Goal: Task Accomplishment & Management: Manage account settings

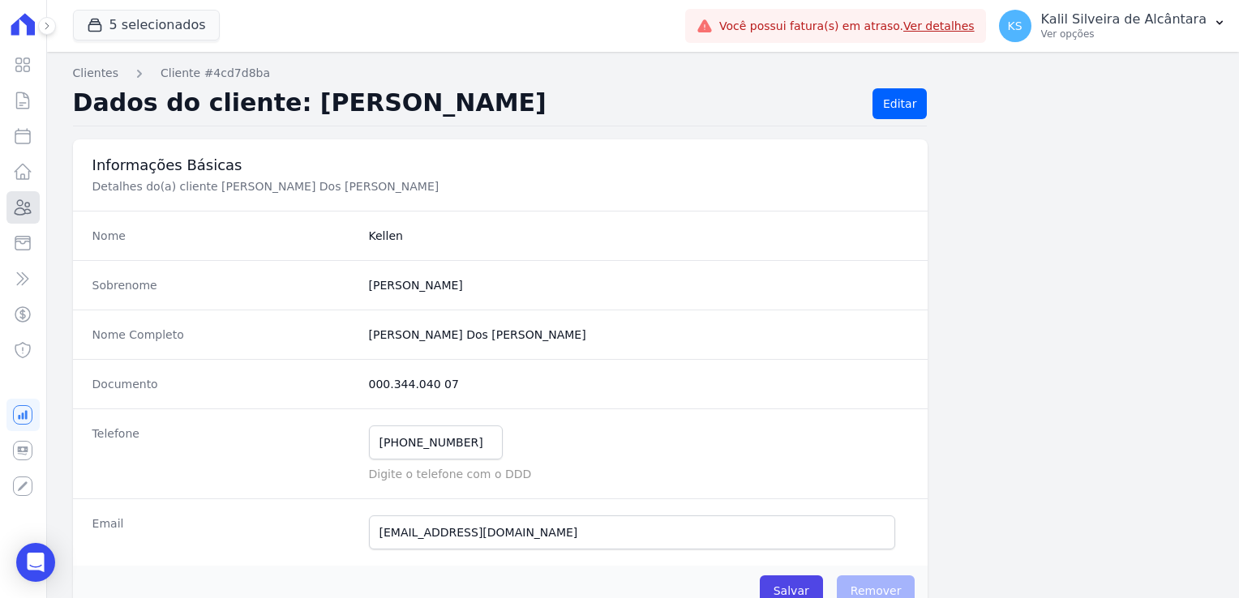
click at [34, 206] on link "Clientes" at bounding box center [22, 207] width 33 height 32
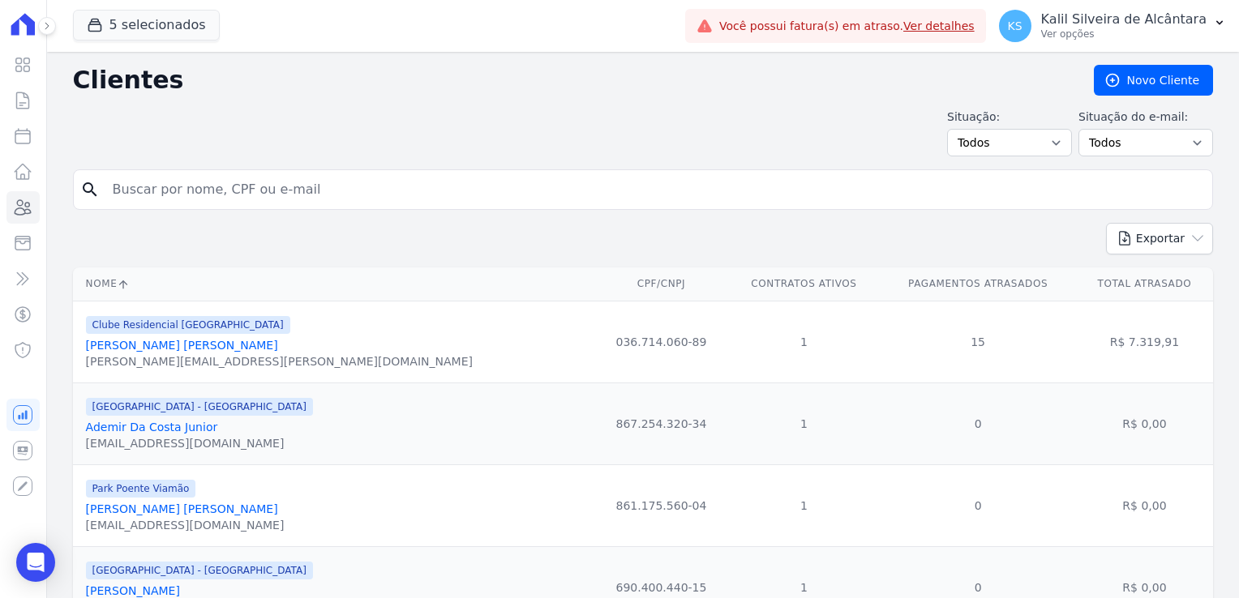
click at [225, 188] on input "search" at bounding box center [654, 189] width 1103 height 32
type input "[PERSON_NAME] fra"
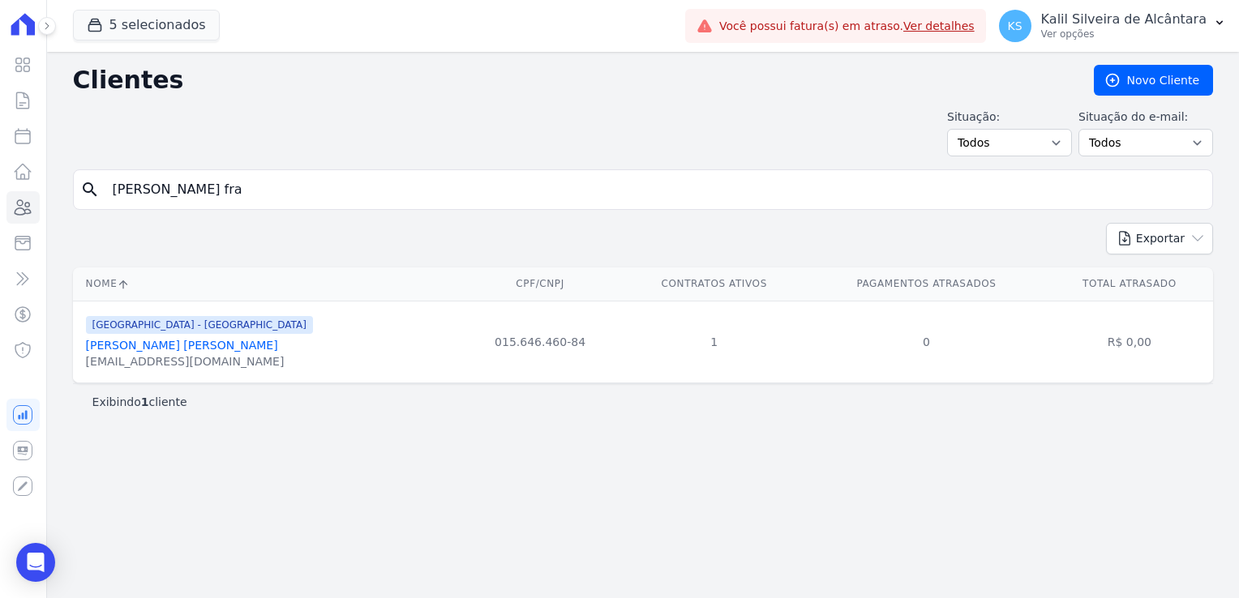
click at [195, 342] on link "[PERSON_NAME] [PERSON_NAME]" at bounding box center [182, 345] width 192 height 13
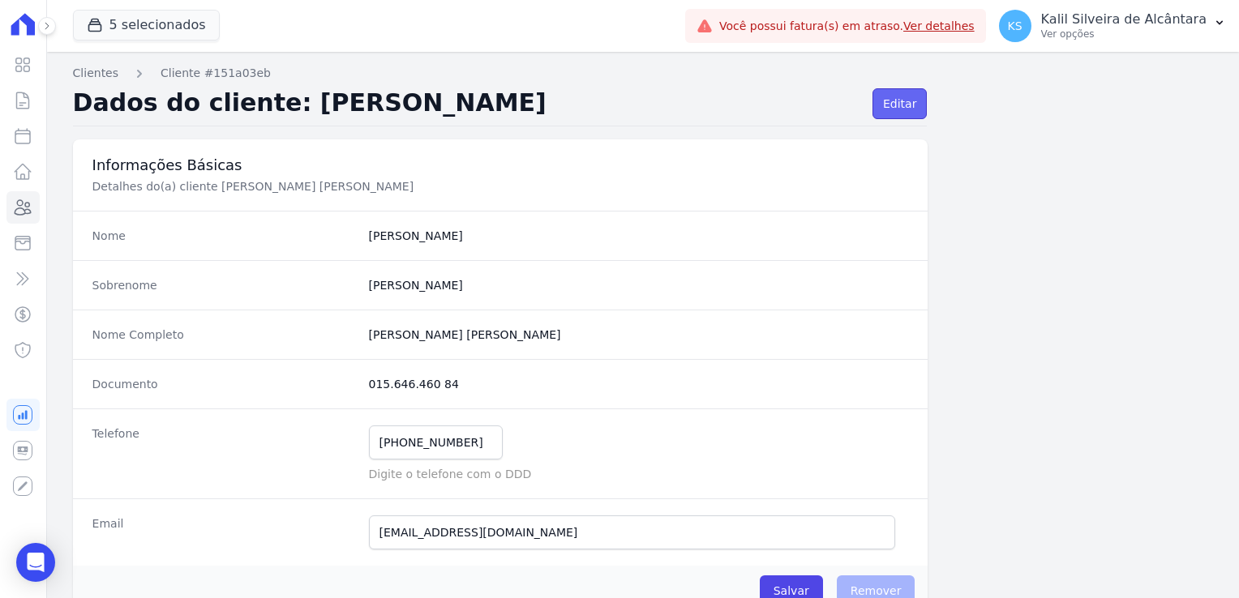
click at [873, 112] on link "Editar" at bounding box center [899, 103] width 54 height 31
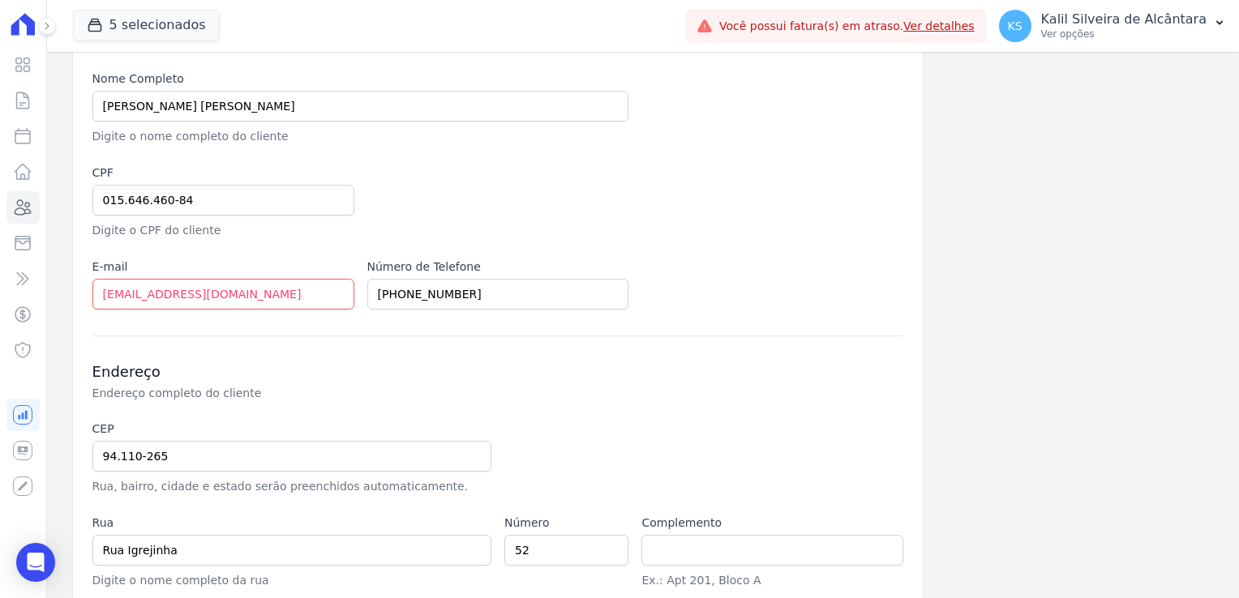
scroll to position [243, 0]
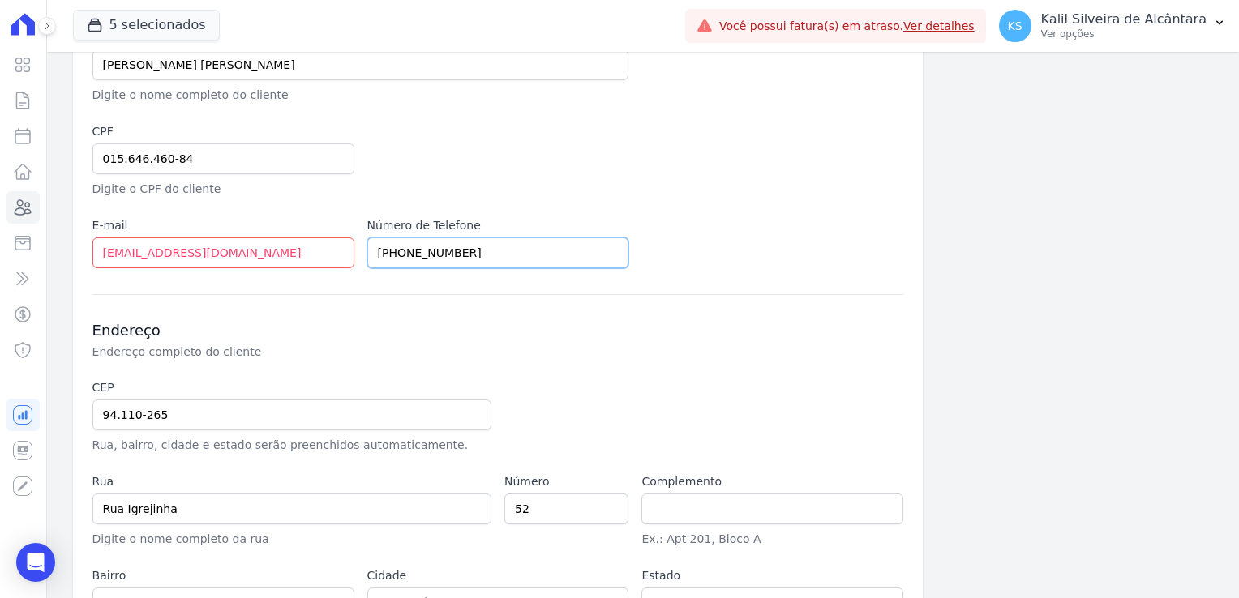
drag, startPoint x: 438, startPoint y: 255, endPoint x: 358, endPoint y: 255, distance: 80.3
click at [358, 255] on div "Empreendimento [GEOGRAPHIC_DATA] - [GEOGRAPHIC_DATA] - JPI Clube Residencial [G…" at bounding box center [498, 114] width 812 height 310
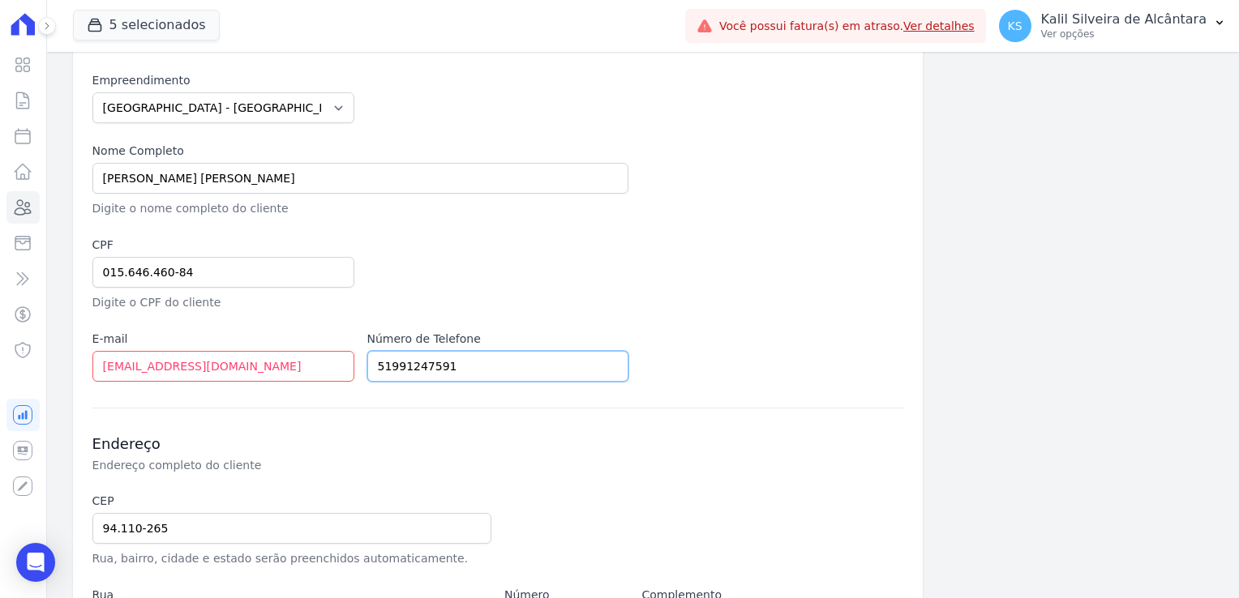
scroll to position [324, 0]
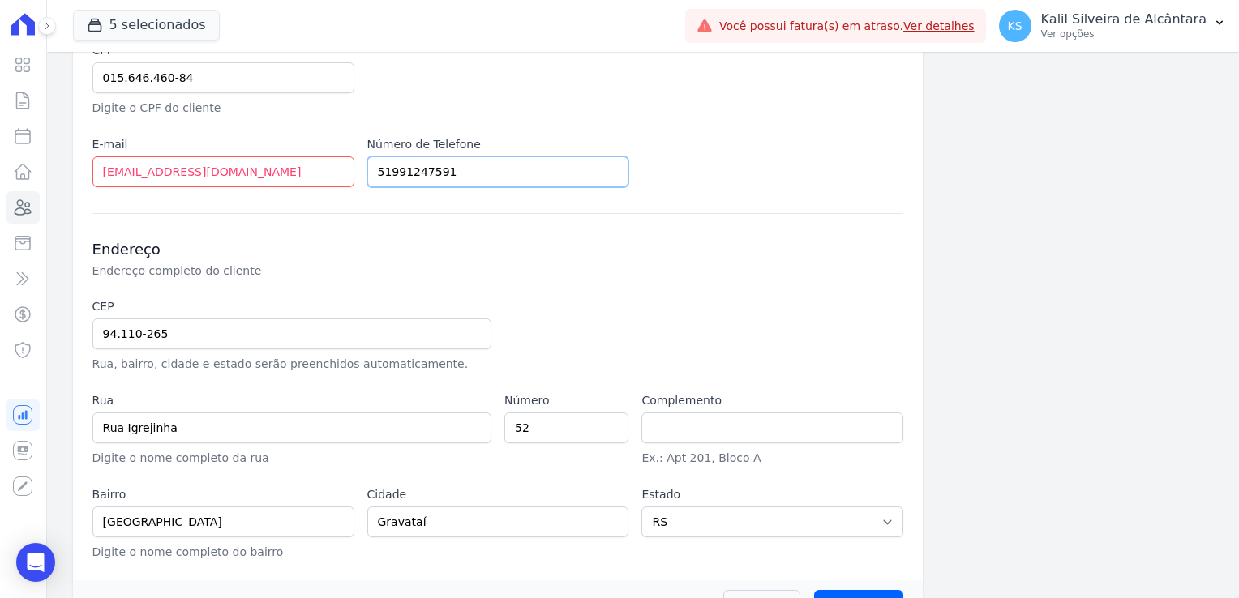
type input "51991247591"
click at [570, 328] on div at bounding box center [635, 335] width 262 height 75
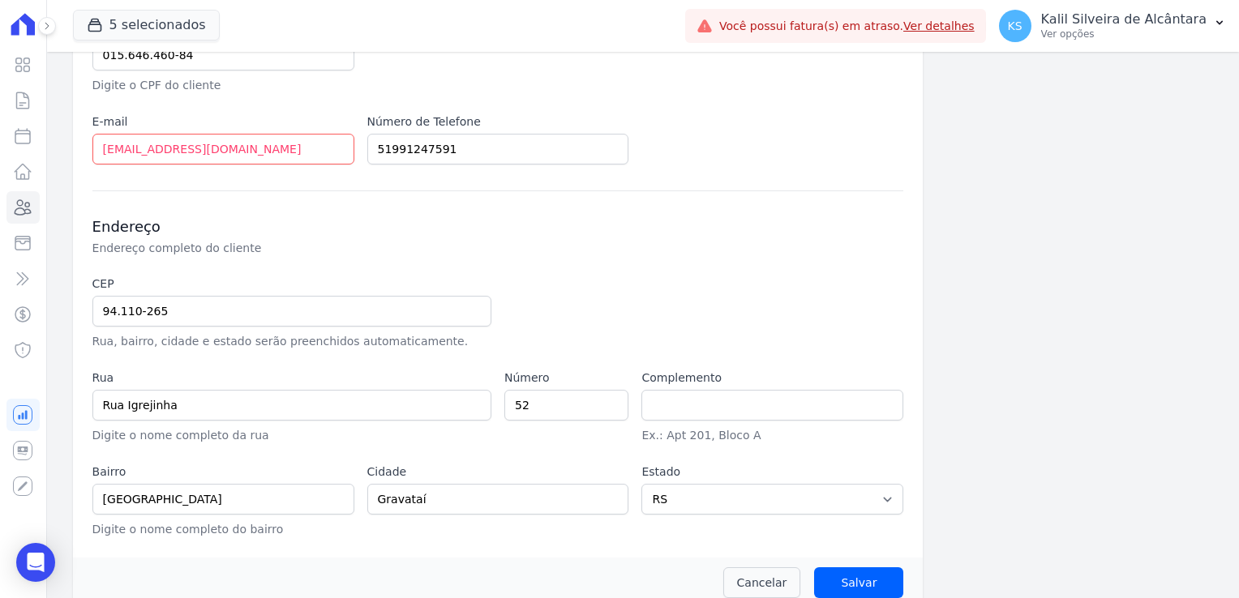
scroll to position [366, 0]
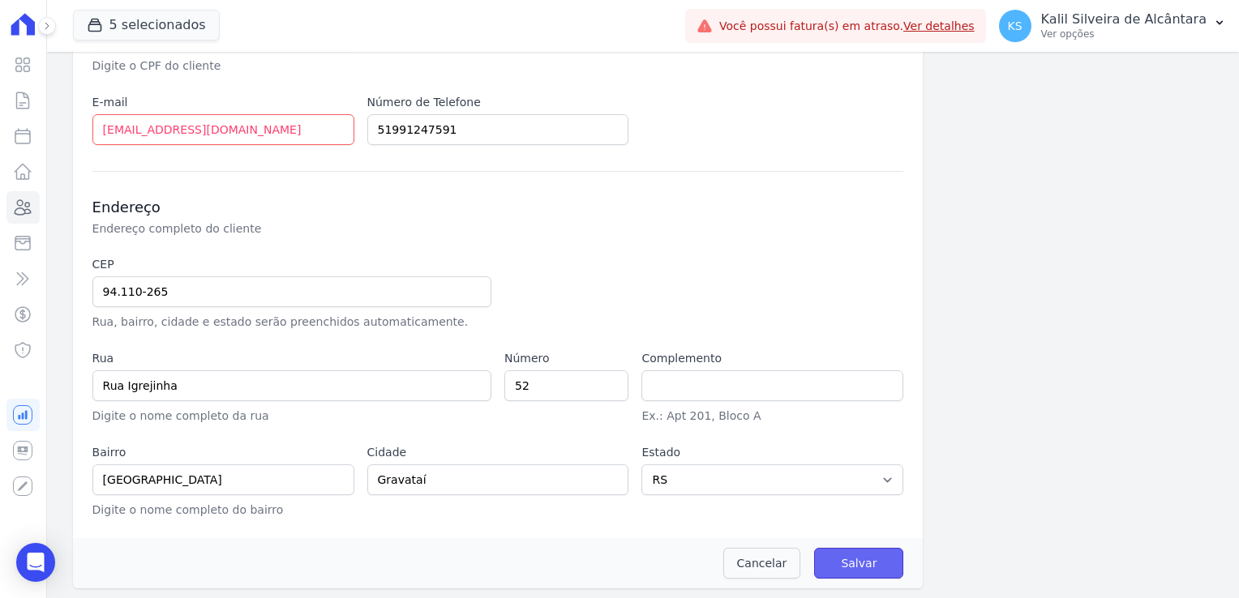
click at [855, 558] on input "Salvar" at bounding box center [858, 563] width 89 height 31
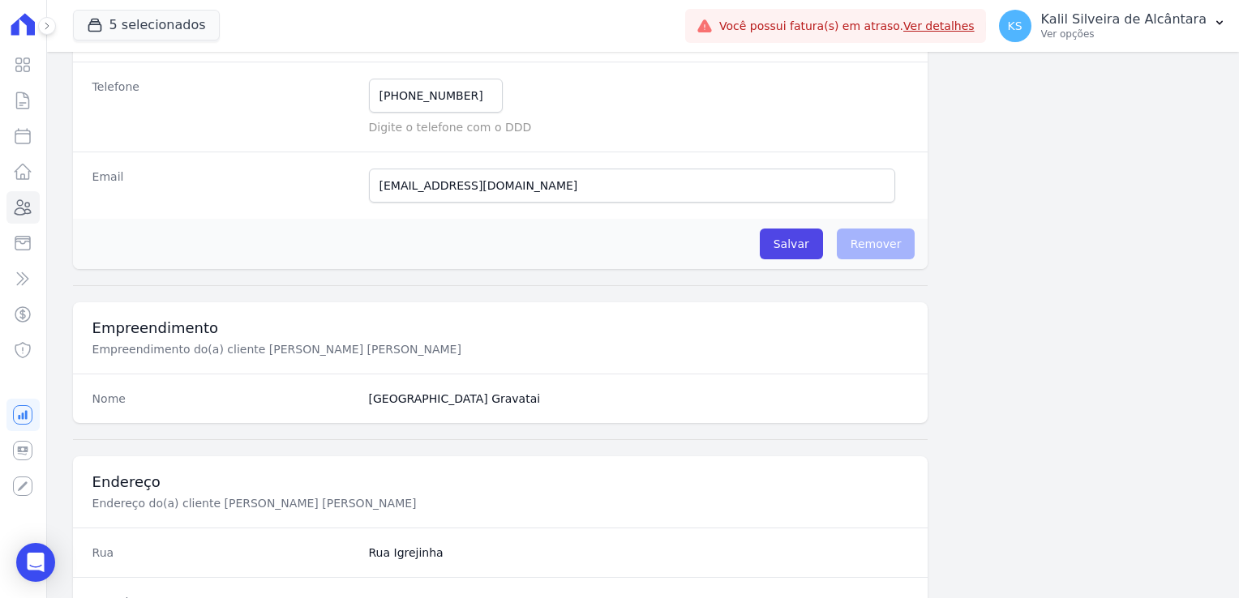
scroll to position [405, 0]
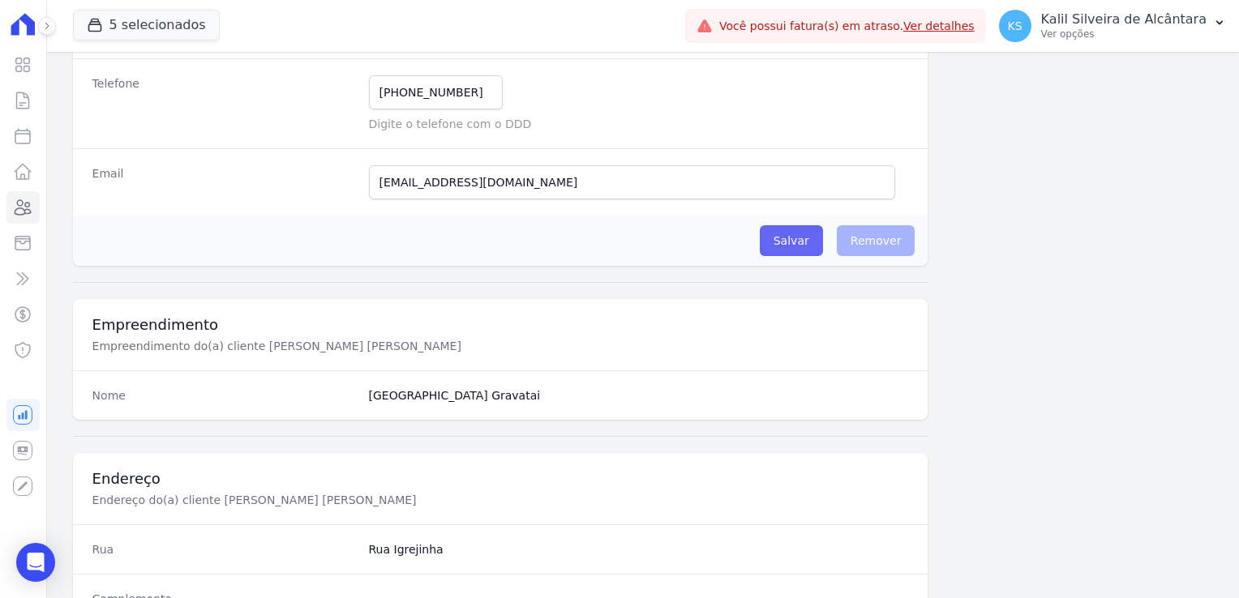
drag, startPoint x: 756, startPoint y: 245, endPoint x: 772, endPoint y: 241, distance: 15.9
click at [764, 244] on div "Salvar O cliente está associado a algum contrato Remover" at bounding box center [500, 241] width 855 height 50
click at [775, 241] on input "Salvar" at bounding box center [791, 240] width 63 height 31
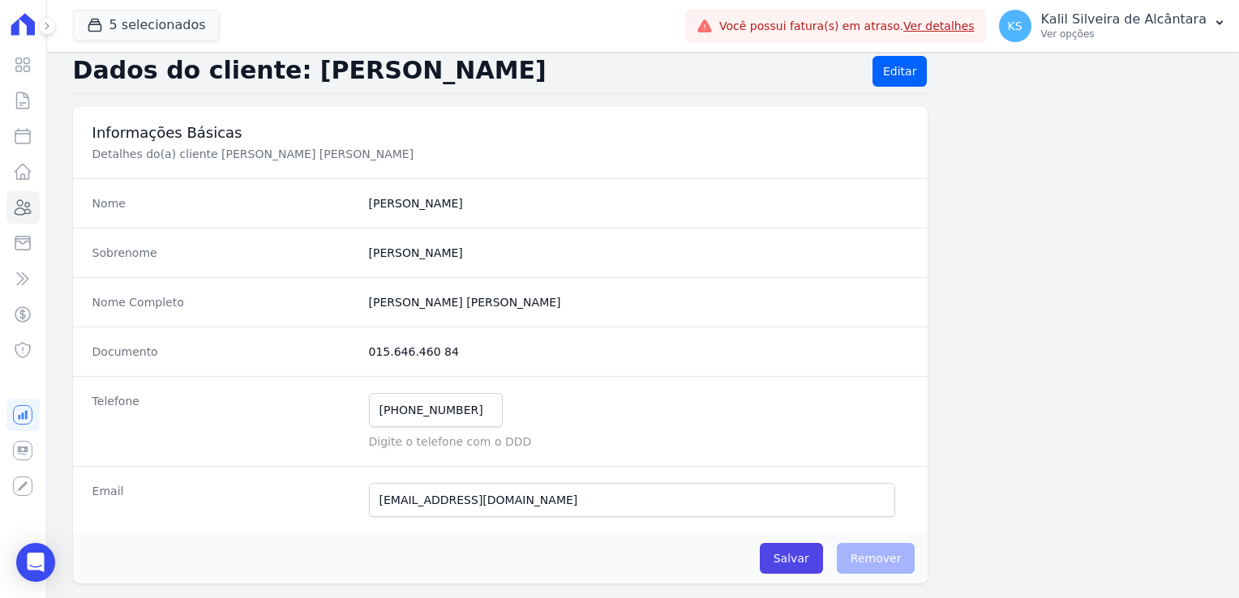
scroll to position [81, 0]
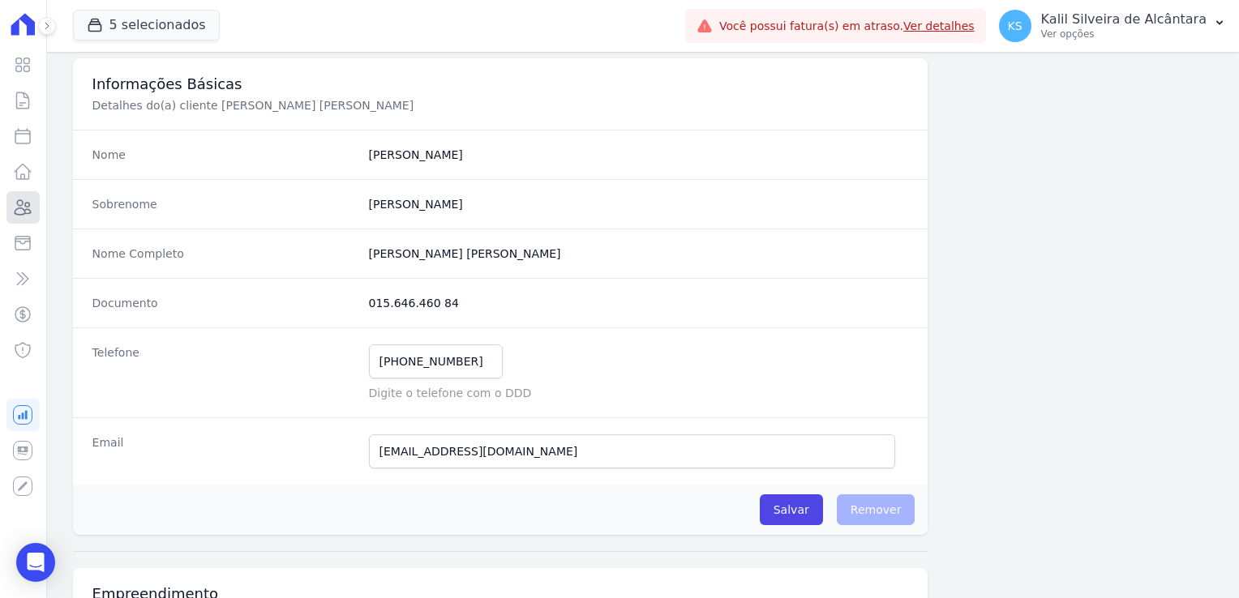
click at [36, 212] on link "Clientes" at bounding box center [22, 207] width 33 height 32
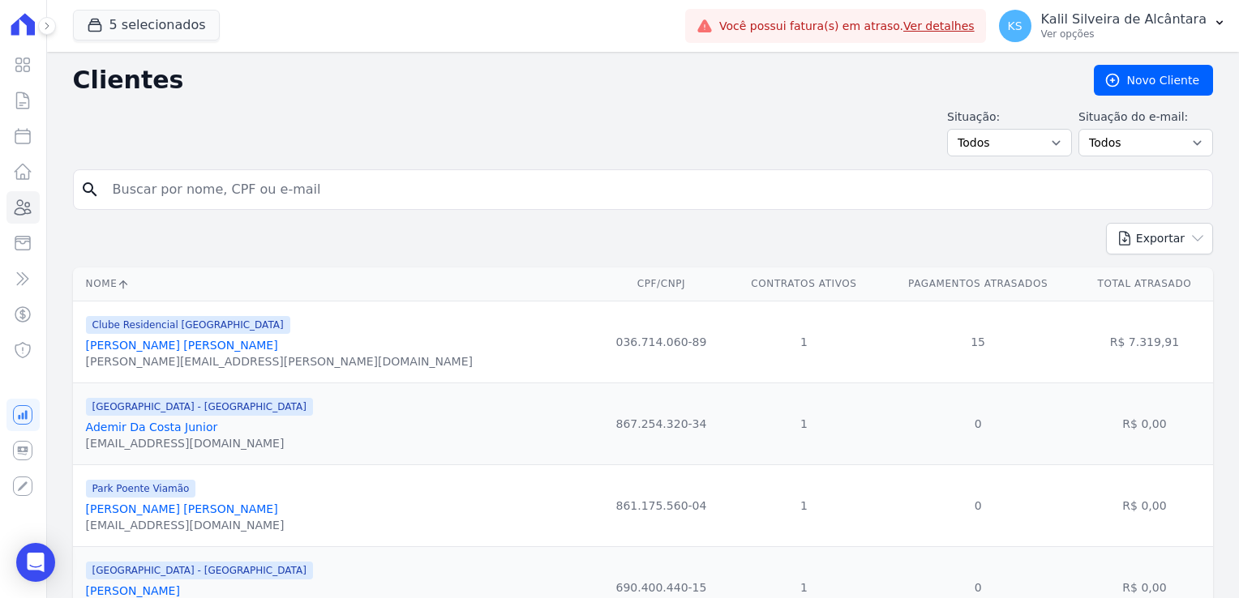
click at [212, 175] on input "search" at bounding box center [654, 189] width 1103 height 32
type input "[PERSON_NAME]"
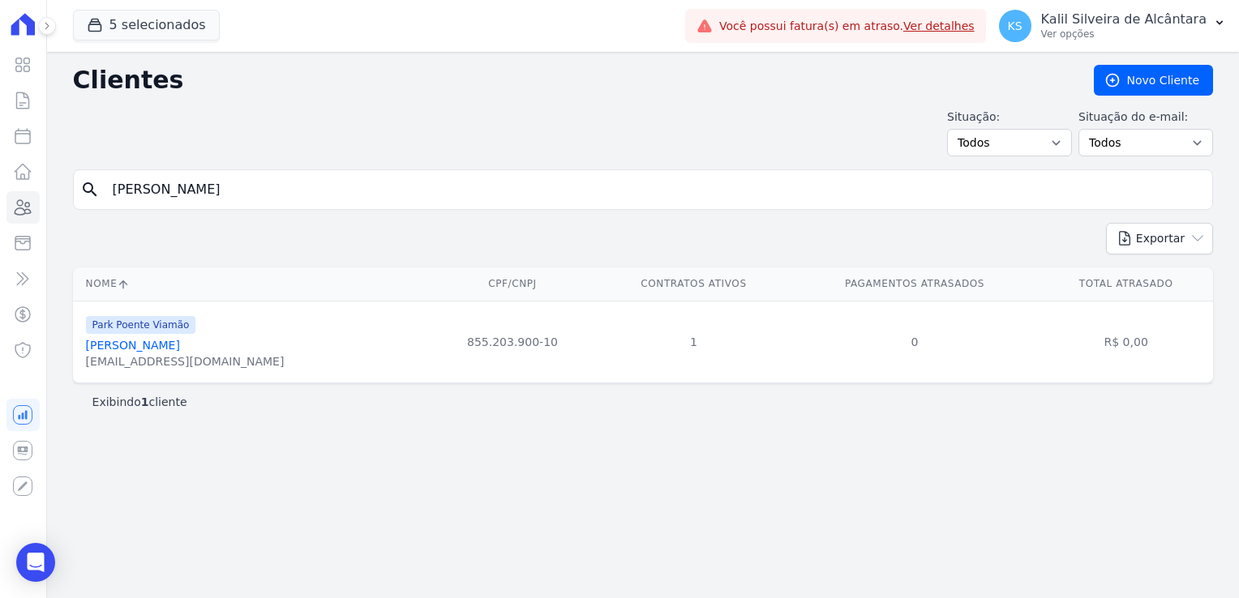
click at [180, 342] on link "[PERSON_NAME]" at bounding box center [133, 345] width 94 height 13
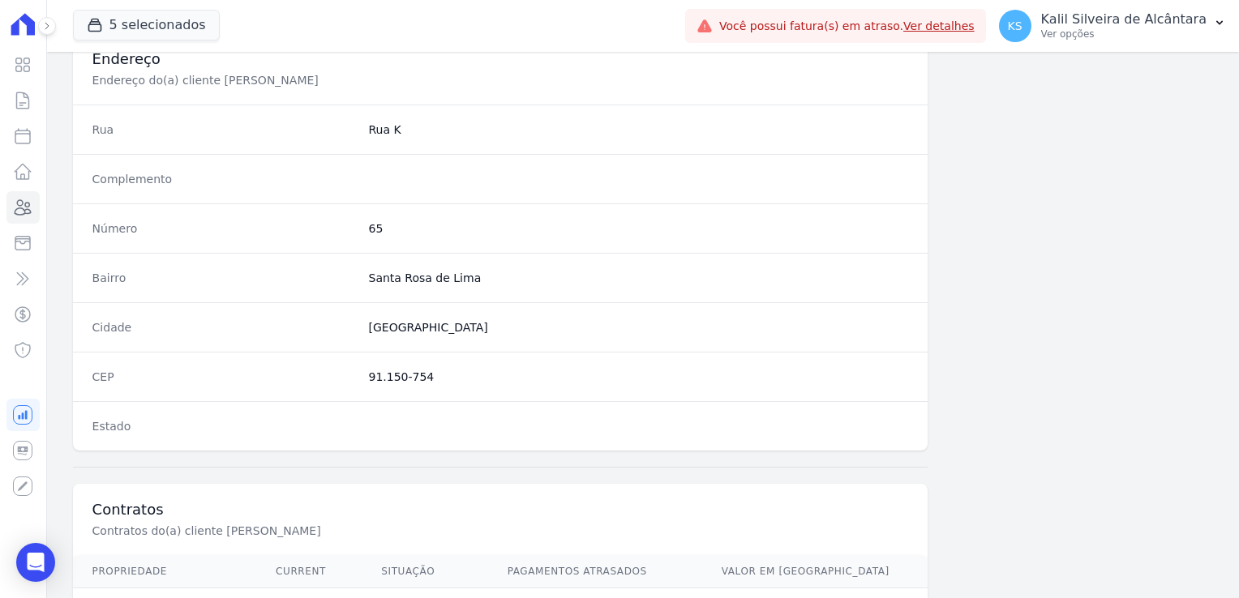
scroll to position [913, 0]
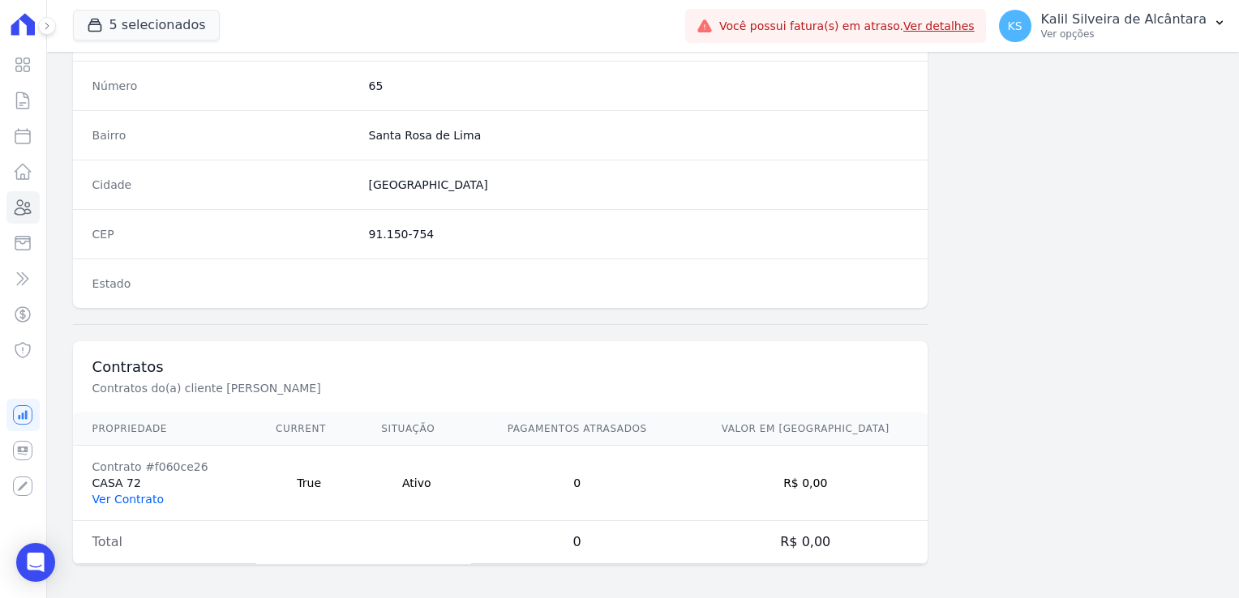
click at [146, 496] on link "Ver Contrato" at bounding box center [127, 499] width 71 height 13
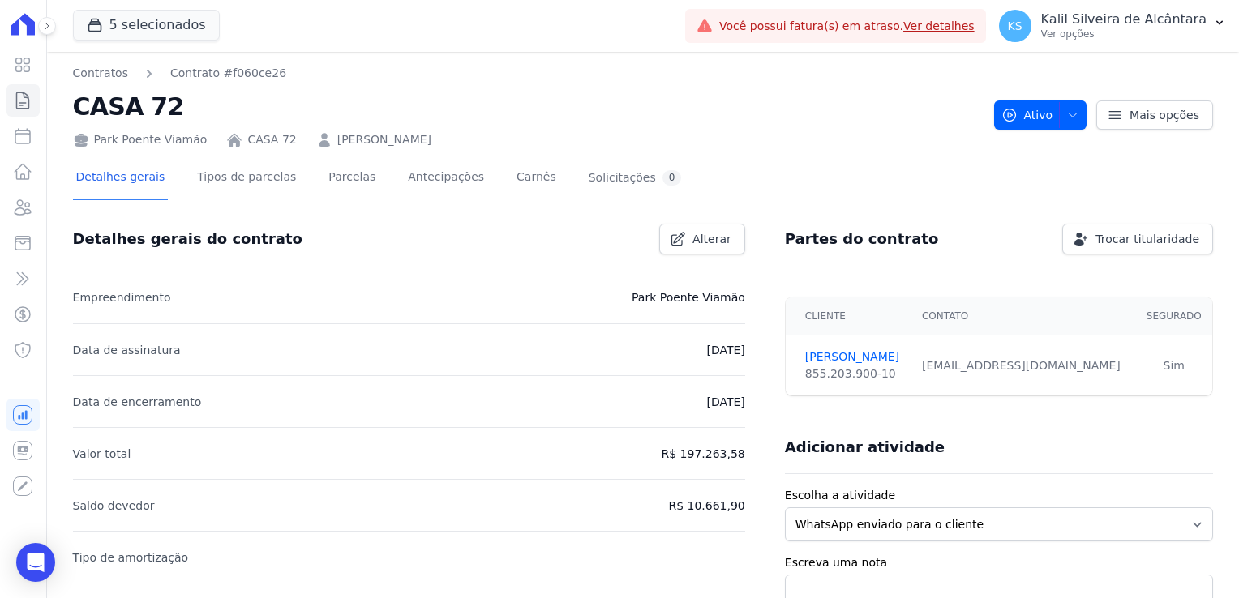
click at [357, 182] on div "Detalhes gerais Tipos de parcelas [GEOGRAPHIC_DATA] Antecipações [PERSON_NAME] …" at bounding box center [379, 178] width 612 height 43
click at [325, 182] on link "Parcelas" at bounding box center [352, 178] width 54 height 43
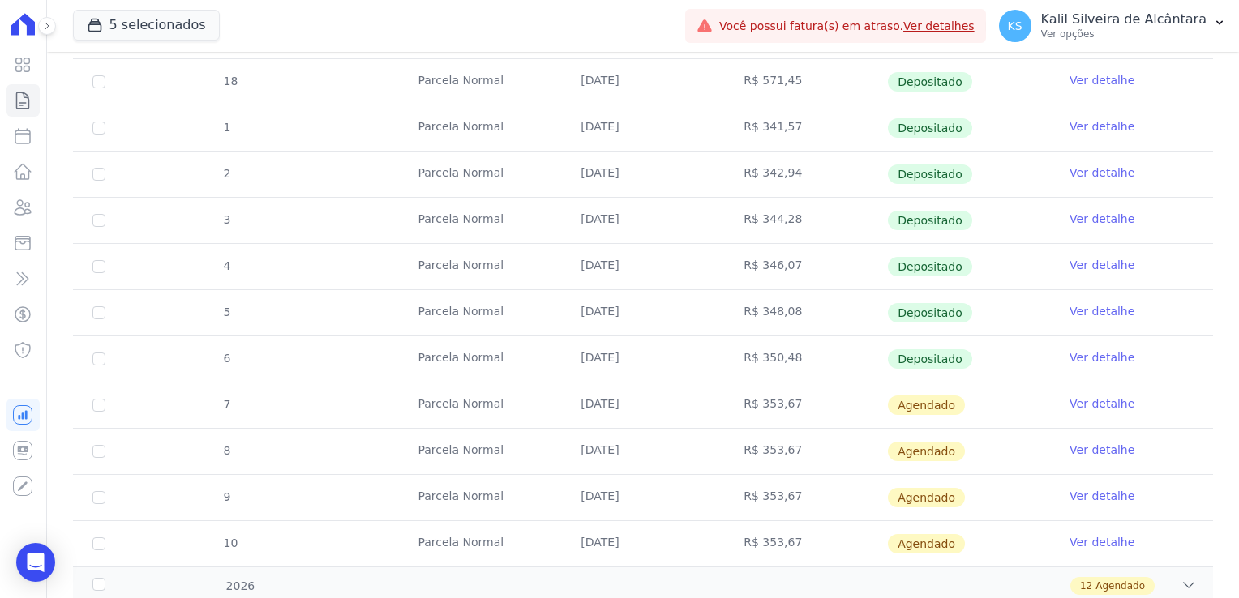
scroll to position [532, 0]
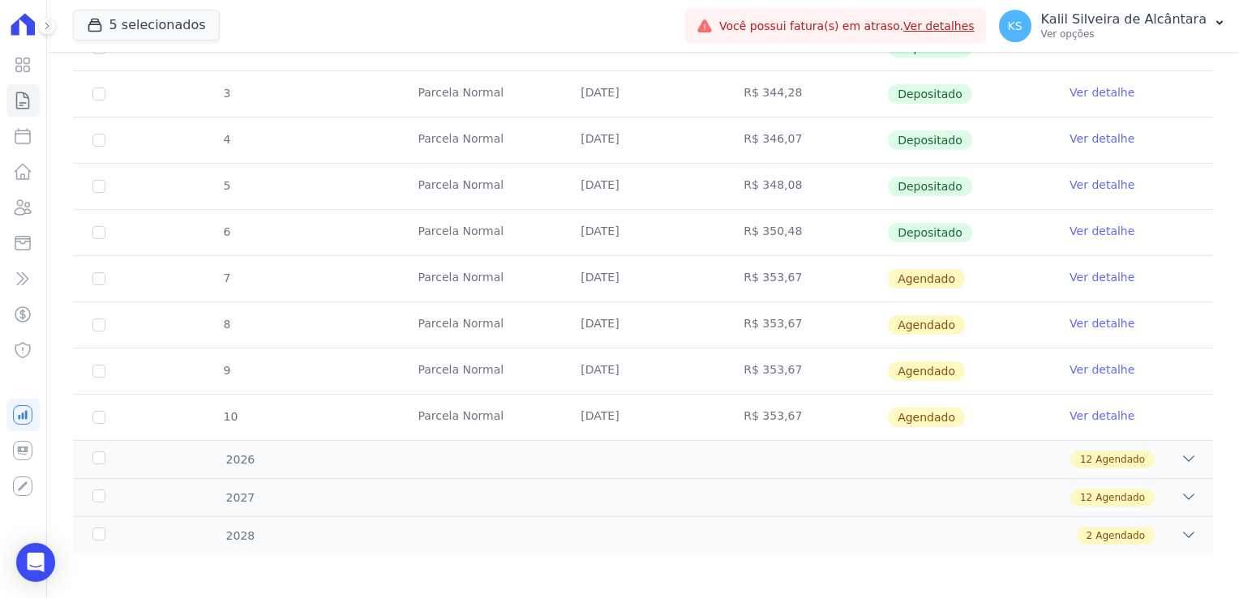
click at [1075, 280] on link "Ver detalhe" at bounding box center [1101, 277] width 65 height 16
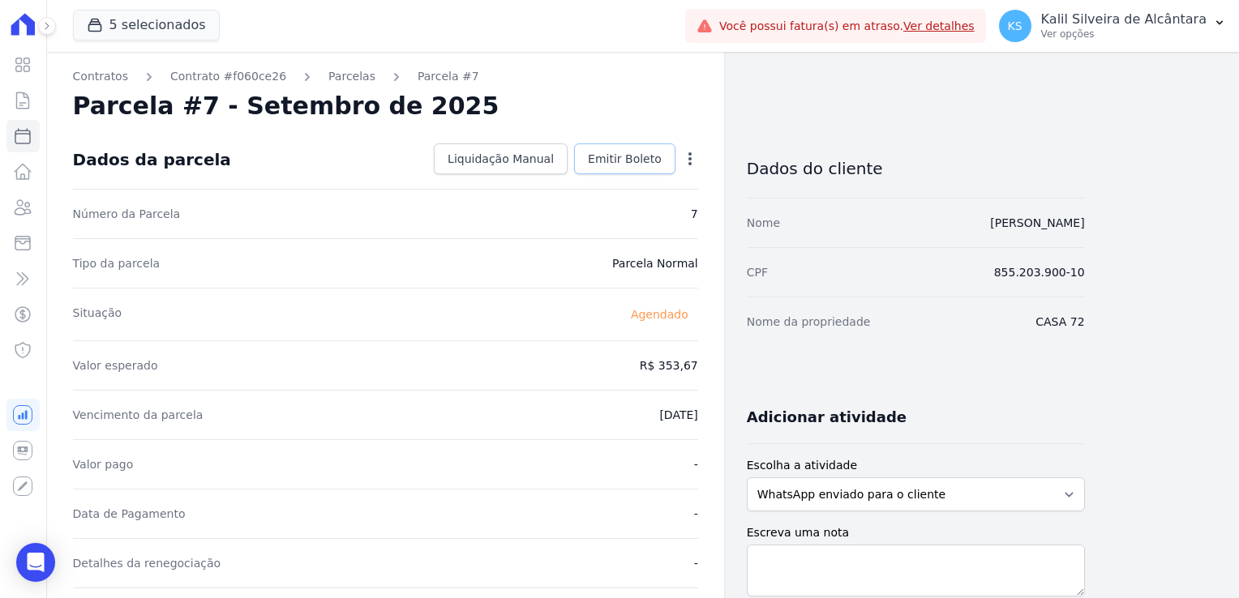
click at [640, 155] on span "Emitir Boleto" at bounding box center [625, 159] width 74 height 16
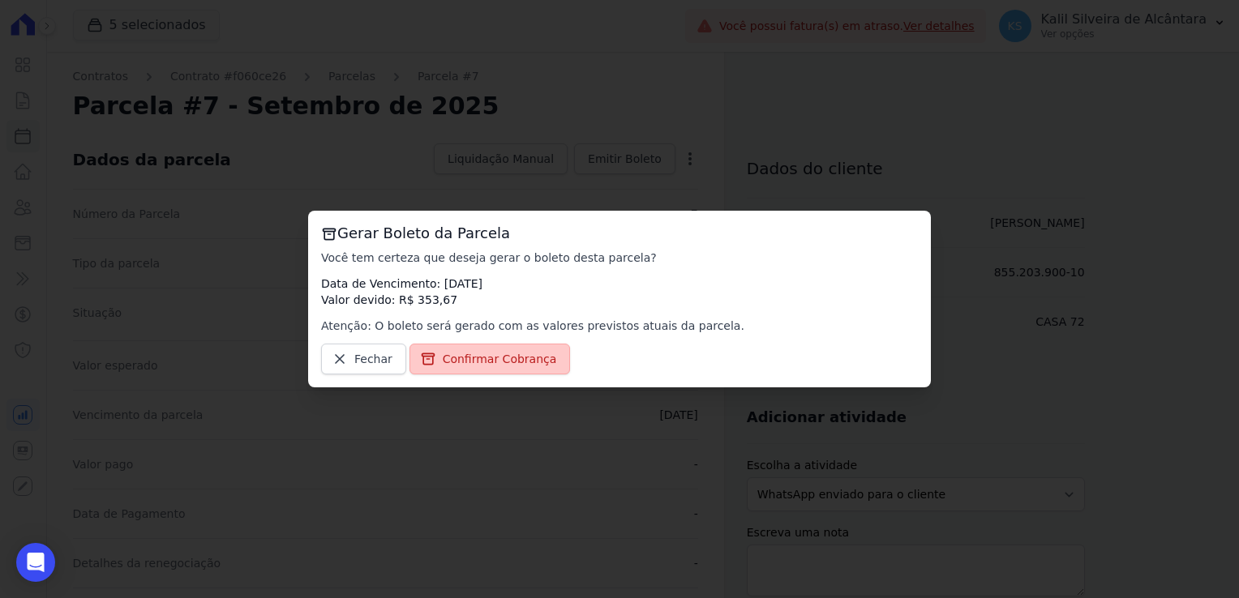
click at [537, 352] on span "Confirmar Cobrança" at bounding box center [500, 359] width 114 height 16
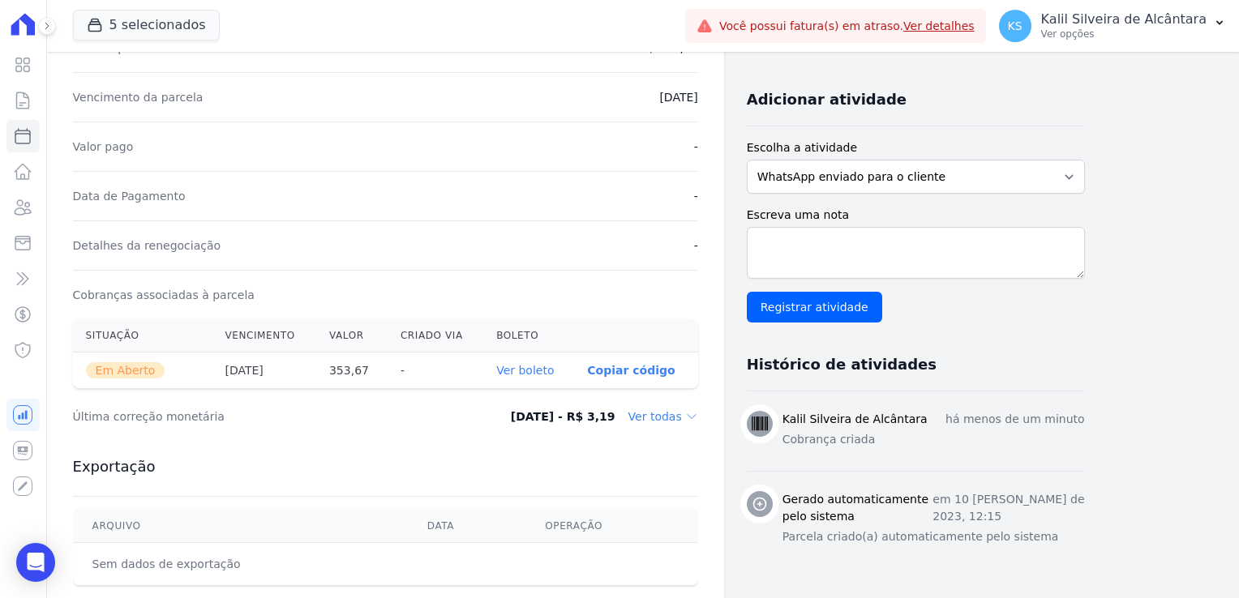
scroll to position [324, 0]
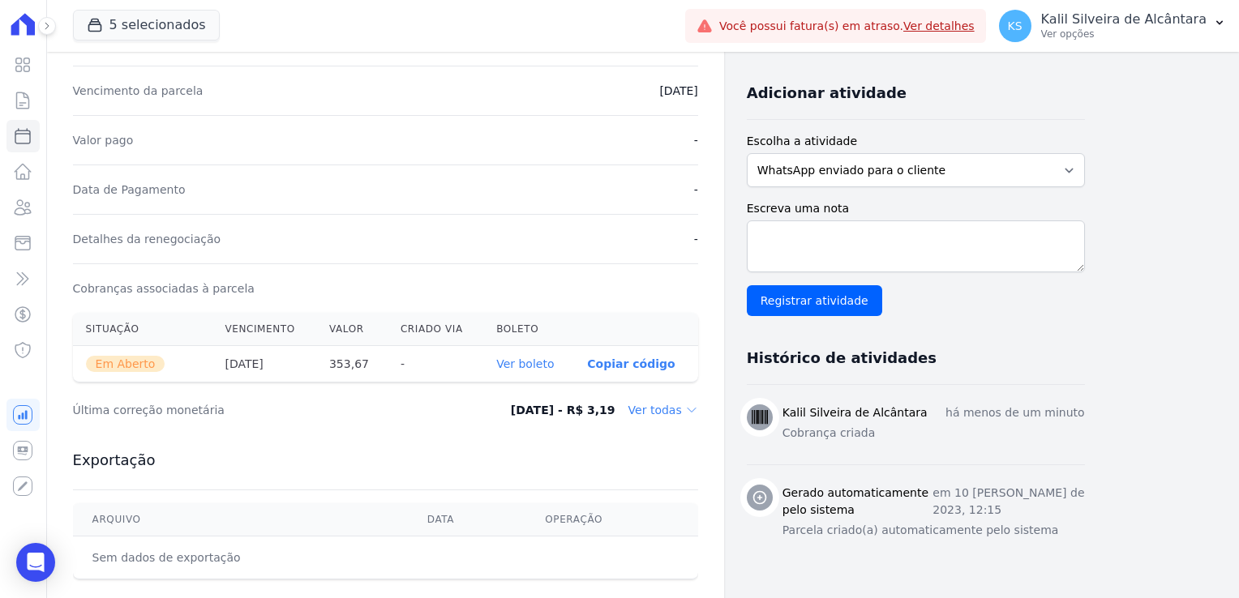
click at [539, 367] on link "Ver boleto" at bounding box center [525, 364] width 58 height 13
click at [19, 215] on icon at bounding box center [23, 207] width 16 height 15
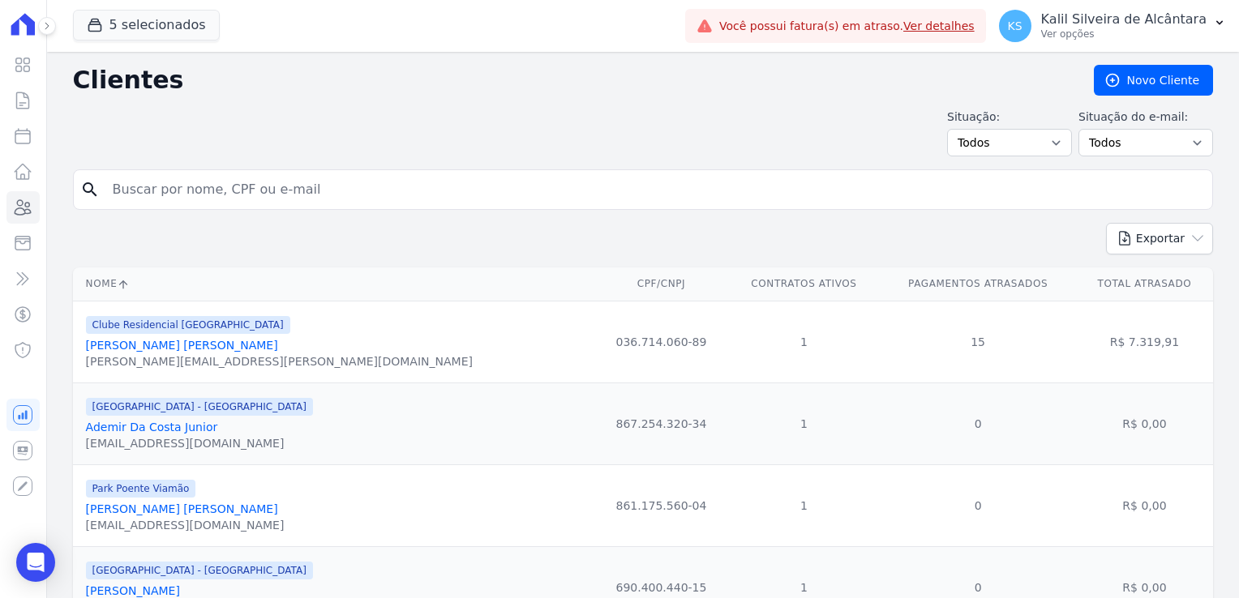
click at [216, 202] on input "search" at bounding box center [654, 189] width 1103 height 32
type input "[PERSON_NAME]"
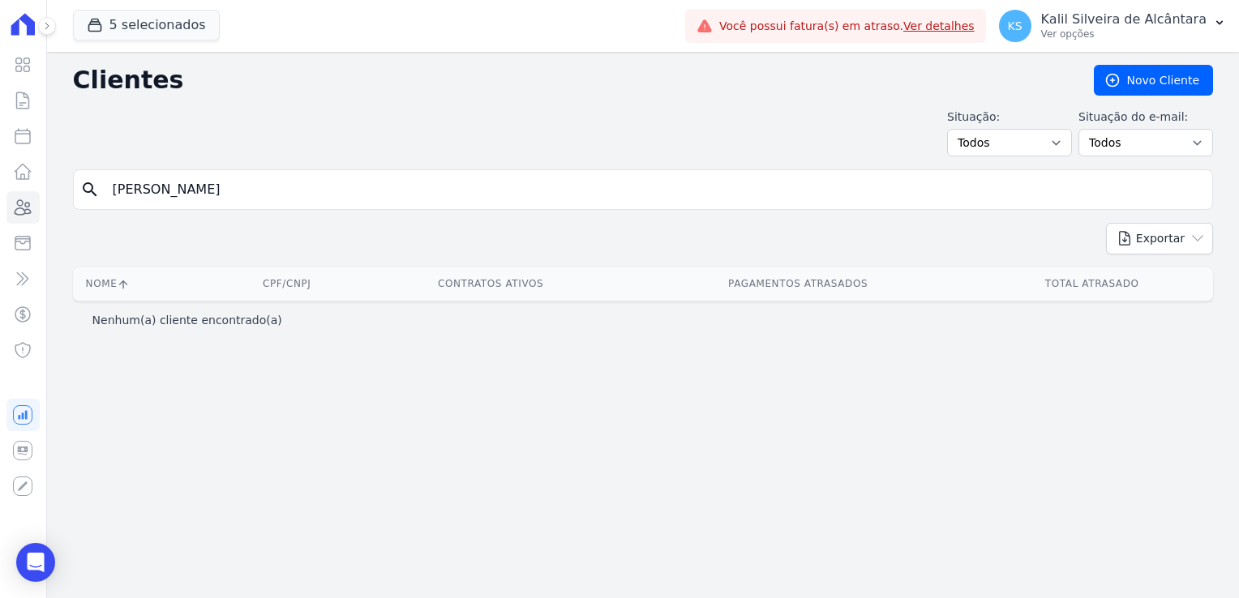
click at [150, 190] on input "[PERSON_NAME]" at bounding box center [654, 189] width 1103 height 32
type input "[PERSON_NAME] da tri"
click at [287, 171] on div "search [PERSON_NAME] da tri" at bounding box center [643, 189] width 1140 height 41
click at [453, 195] on input "[PERSON_NAME] da tri" at bounding box center [654, 189] width 1103 height 32
drag, startPoint x: 340, startPoint y: 188, endPoint x: 113, endPoint y: 188, distance: 227.8
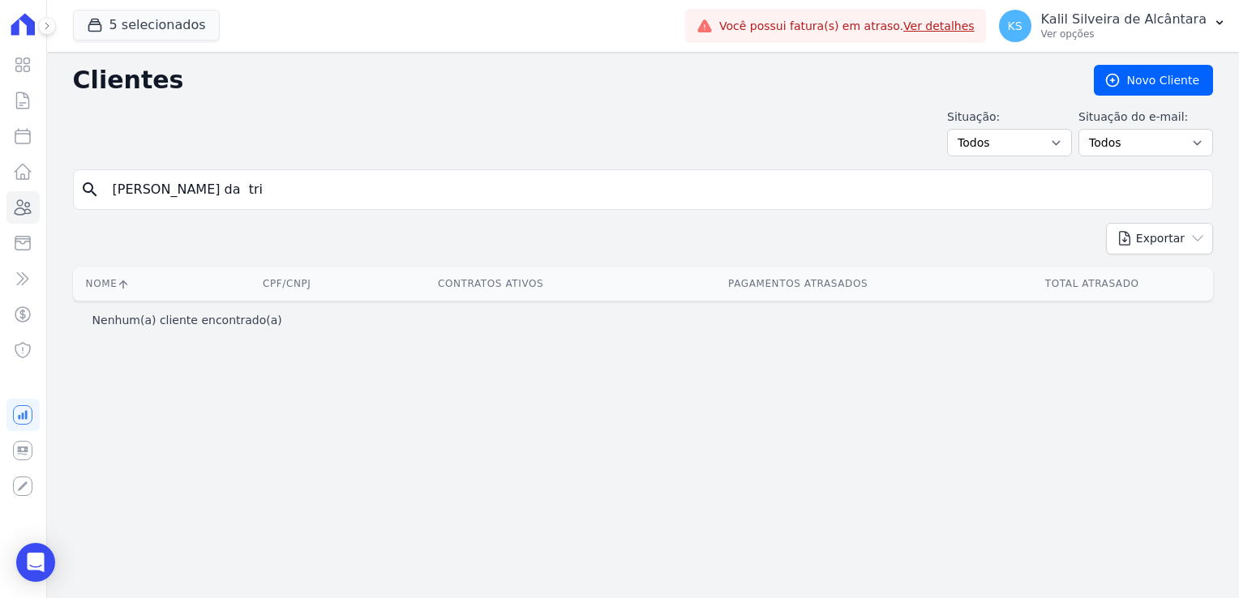
click at [115, 188] on input "[PERSON_NAME] da tri" at bounding box center [654, 189] width 1103 height 32
type input "[PERSON_NAME]"
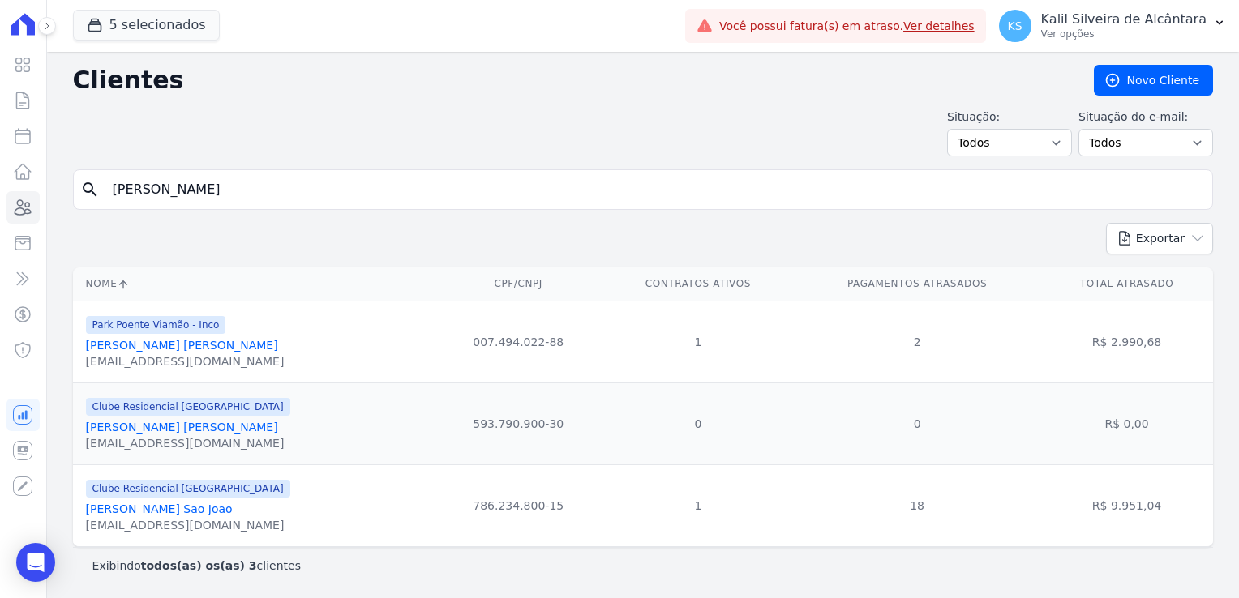
click at [187, 349] on link "[PERSON_NAME] [PERSON_NAME]" at bounding box center [182, 345] width 192 height 13
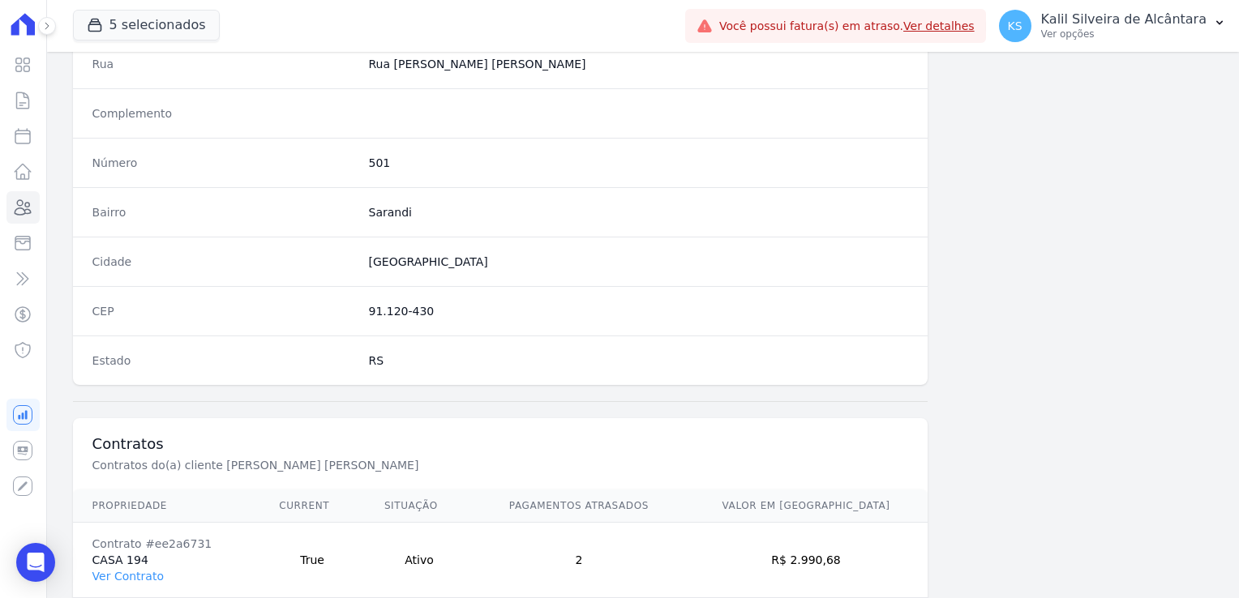
scroll to position [913, 0]
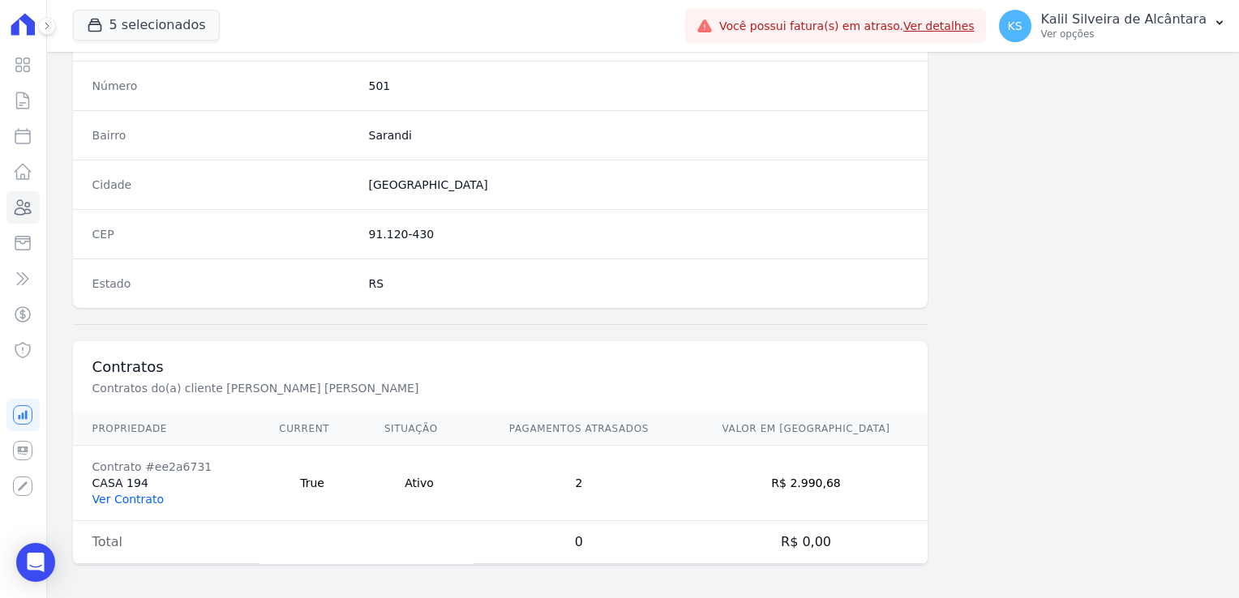
click at [139, 497] on link "Ver Contrato" at bounding box center [127, 499] width 71 height 13
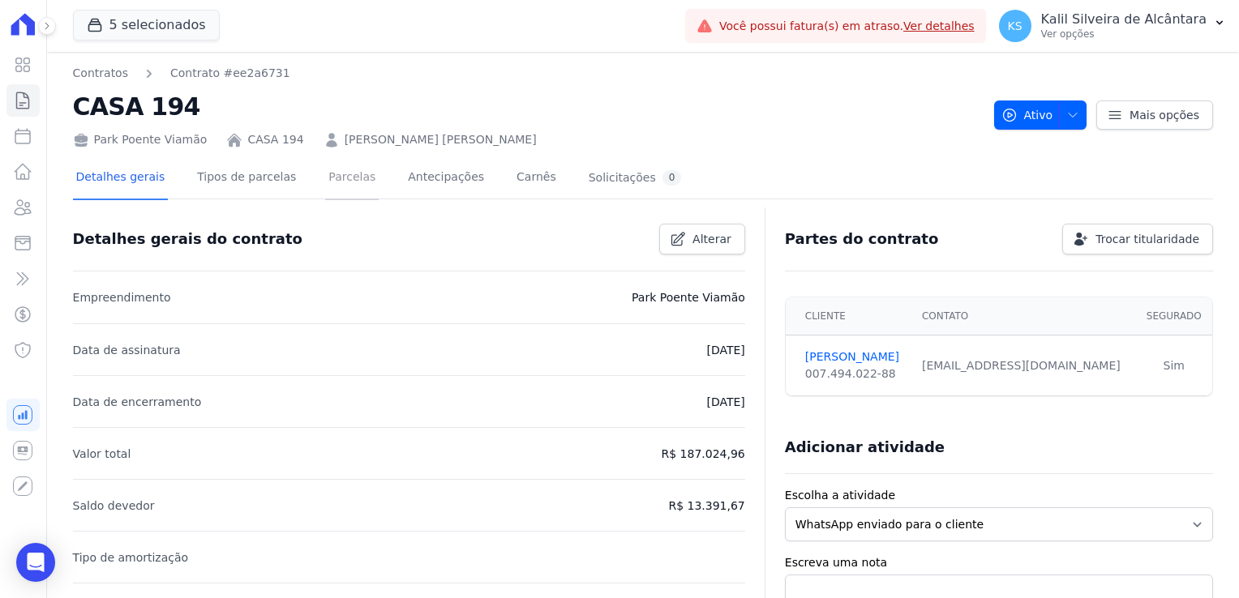
click at [325, 183] on link "Parcelas" at bounding box center [352, 178] width 54 height 43
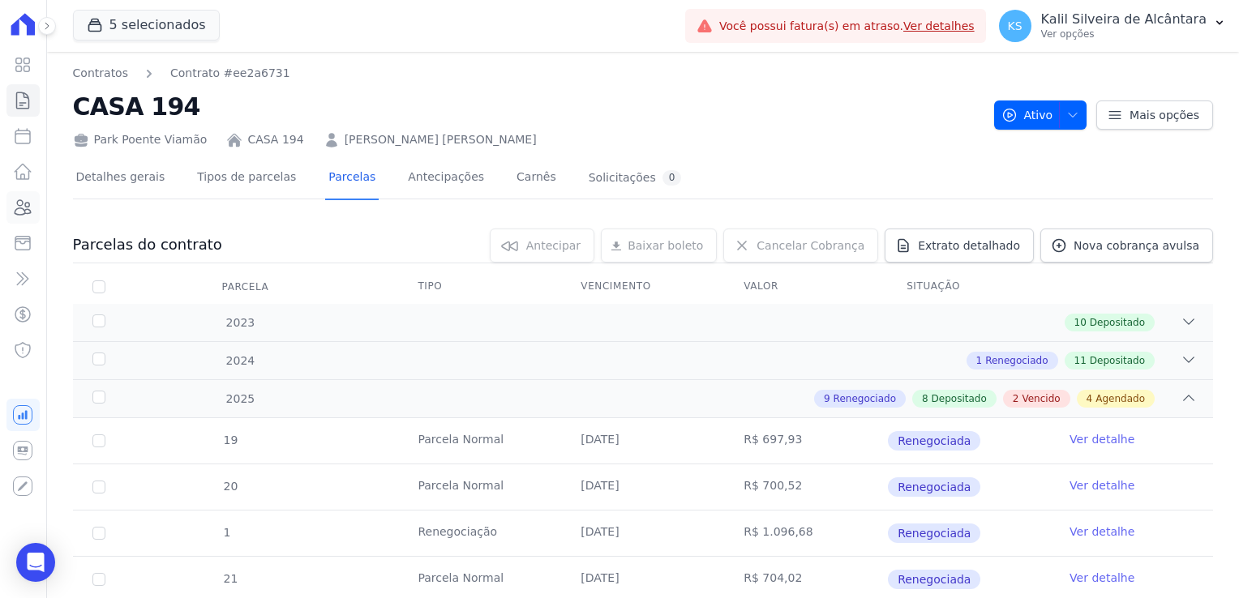
click at [19, 198] on icon at bounding box center [22, 207] width 19 height 19
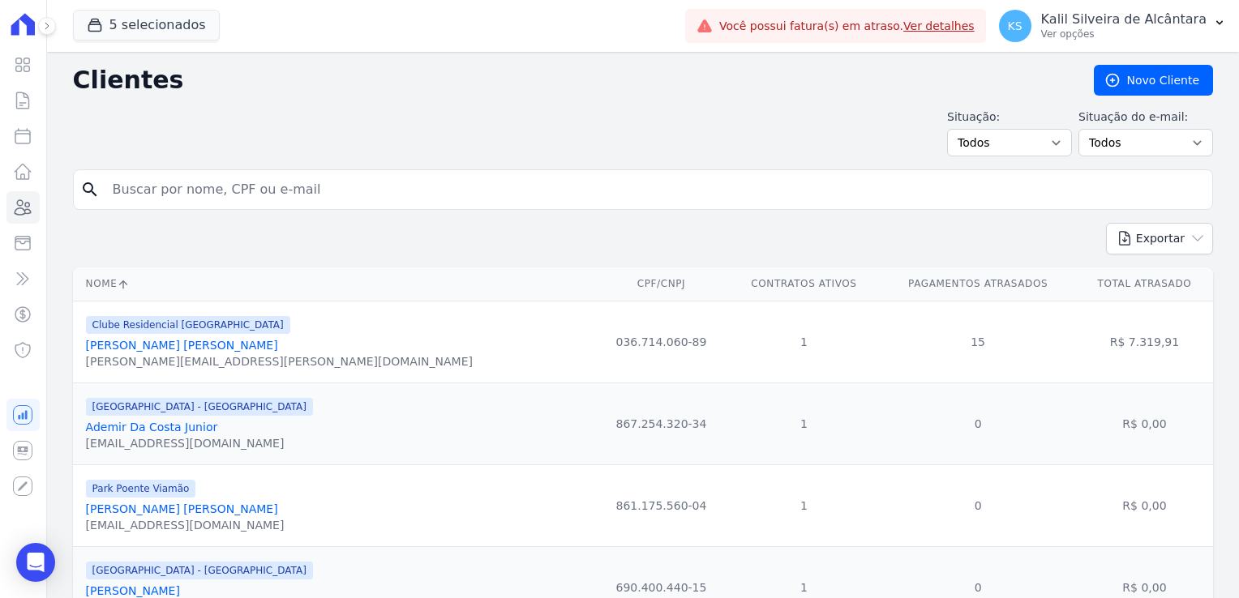
click at [185, 183] on input "search" at bounding box center [654, 189] width 1103 height 32
type input "[PERSON_NAME]"
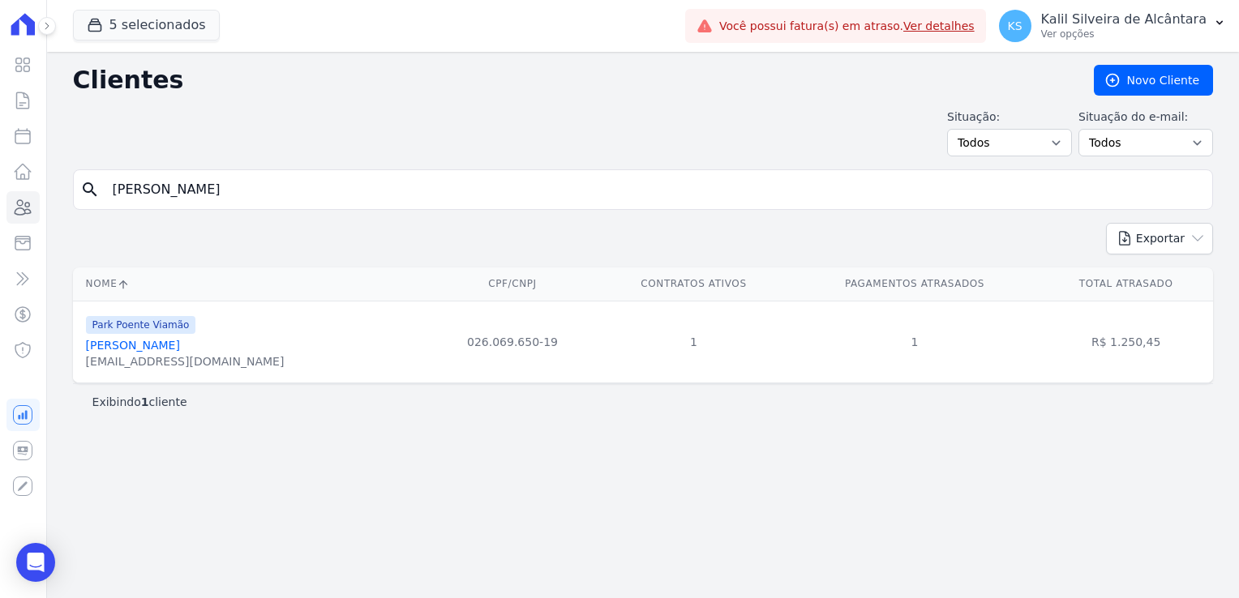
click at [176, 342] on link "[PERSON_NAME]" at bounding box center [133, 345] width 94 height 13
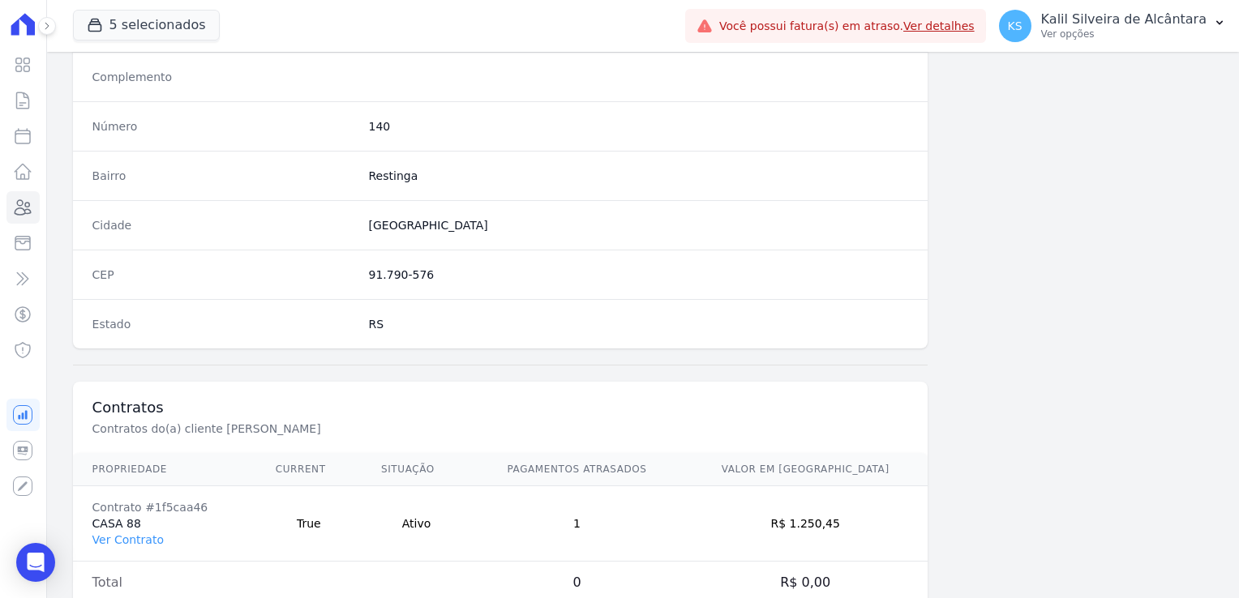
scroll to position [913, 0]
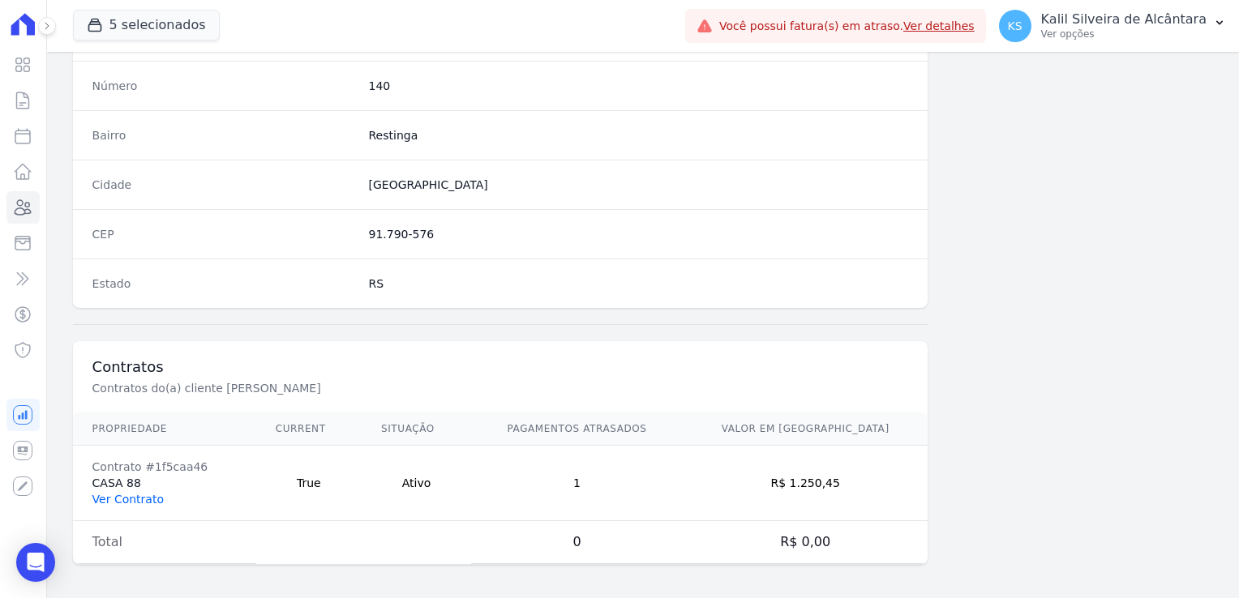
click at [136, 493] on link "Ver Contrato" at bounding box center [127, 499] width 71 height 13
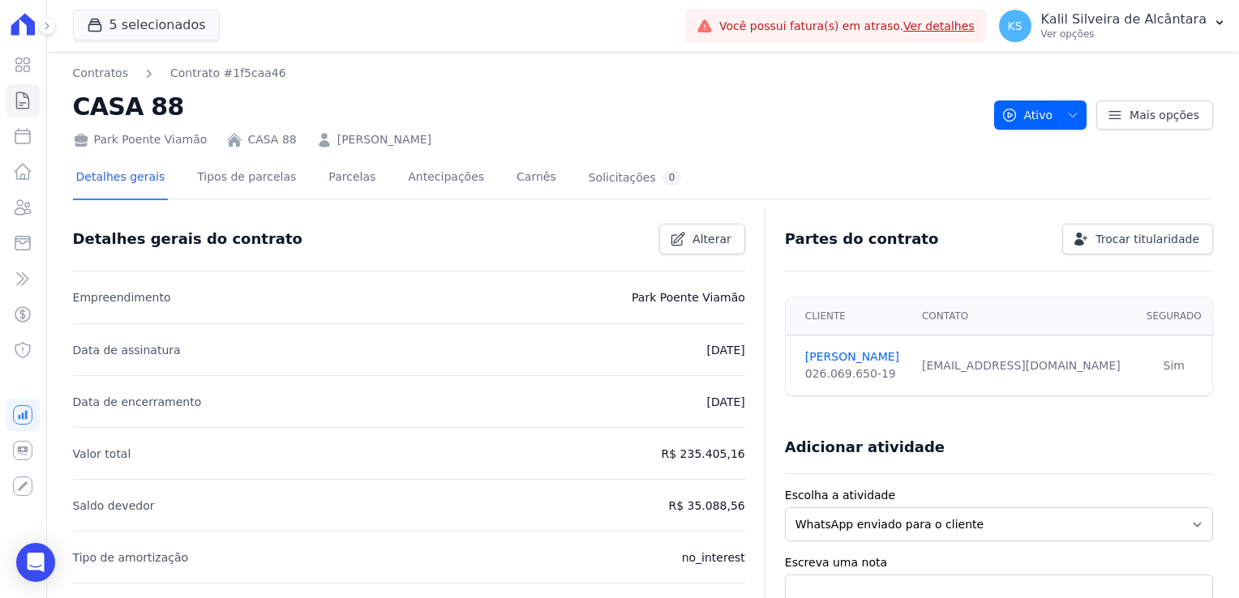
click at [357, 173] on div "Detalhes gerais Tipos de parcelas [GEOGRAPHIC_DATA] Antecipações [PERSON_NAME] …" at bounding box center [379, 178] width 612 height 43
click at [325, 181] on link "Parcelas" at bounding box center [352, 178] width 54 height 43
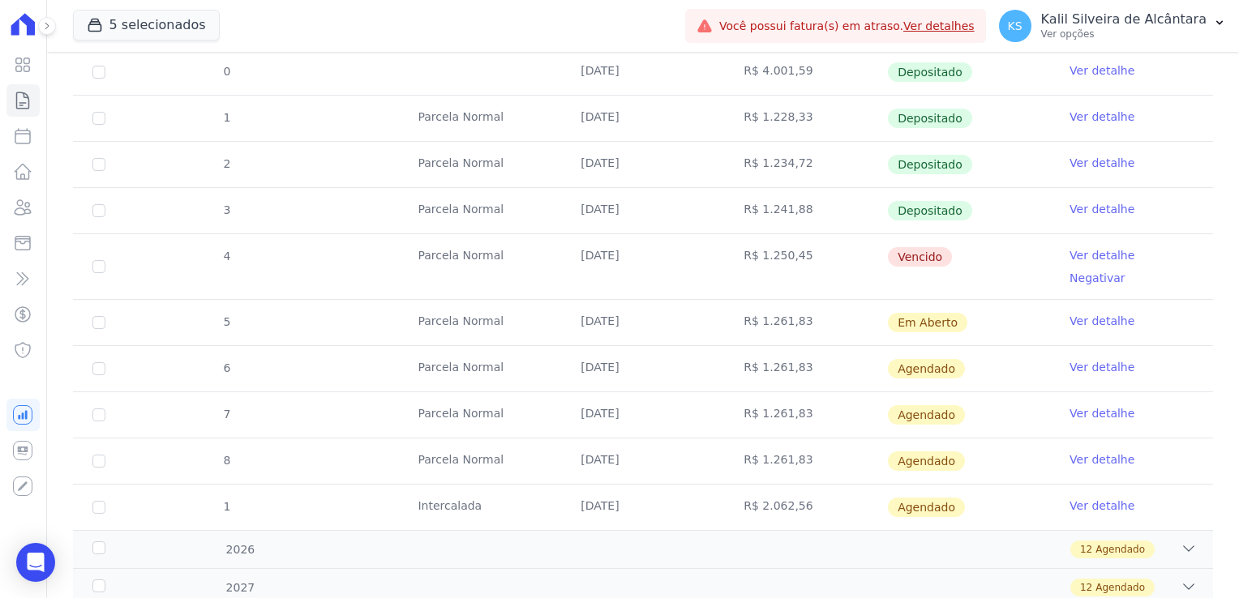
scroll to position [324, 0]
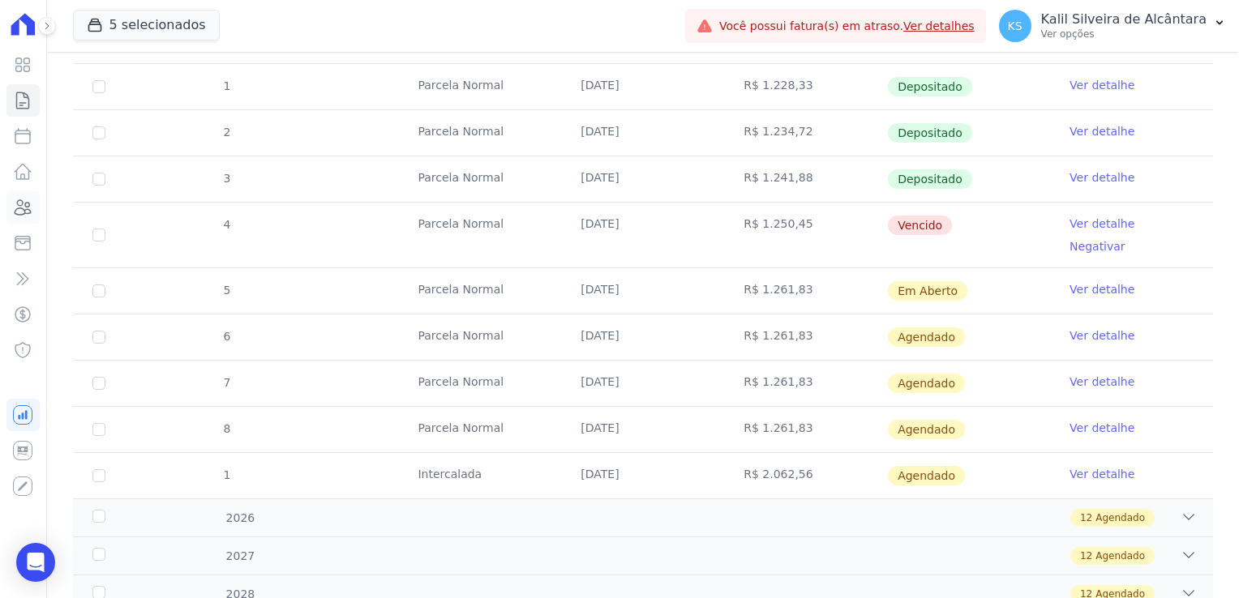
click at [32, 200] on icon at bounding box center [22, 207] width 19 height 19
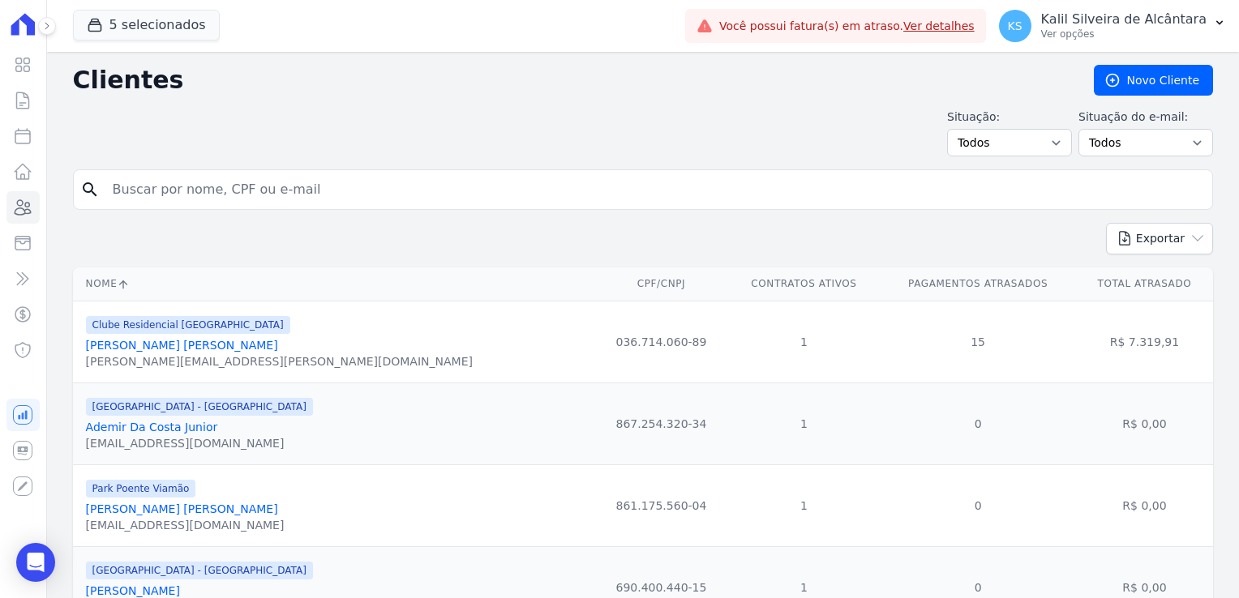
click at [202, 181] on input "search" at bounding box center [654, 189] width 1103 height 32
type input "[PERSON_NAME]"
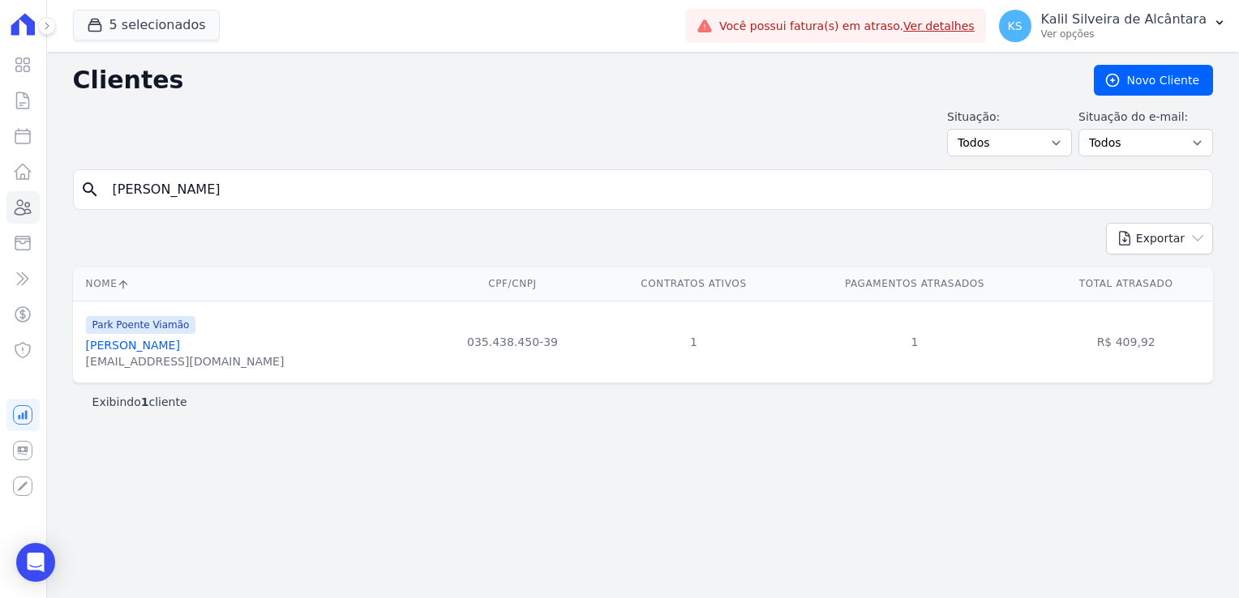
click at [173, 343] on link "[PERSON_NAME]" at bounding box center [133, 345] width 94 height 13
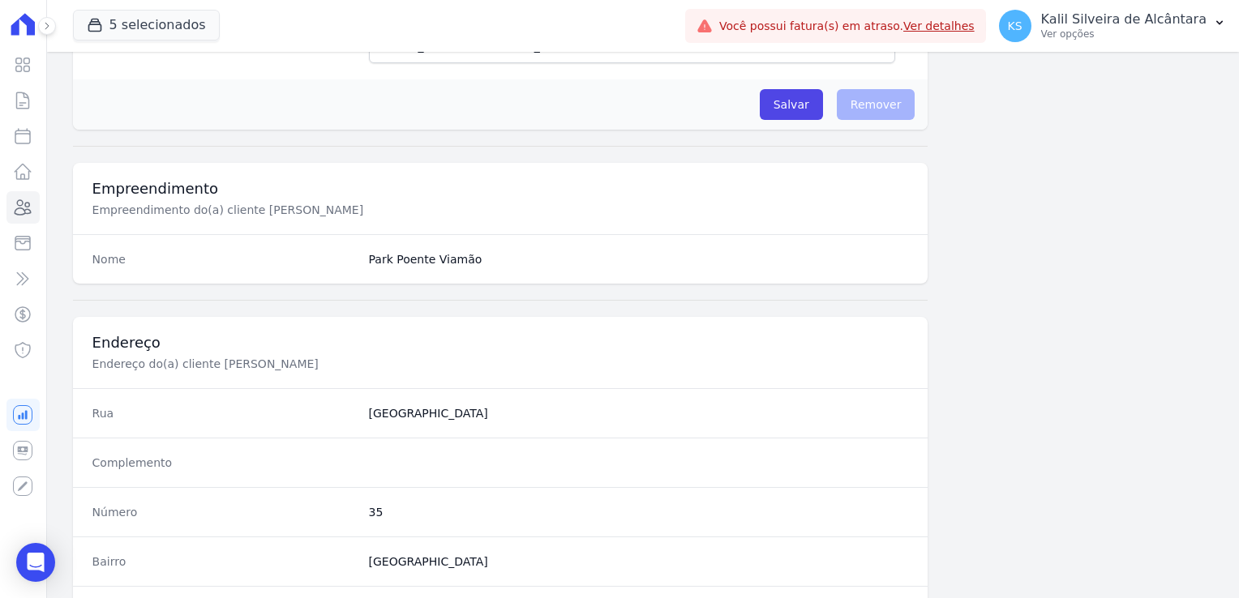
scroll to position [913, 0]
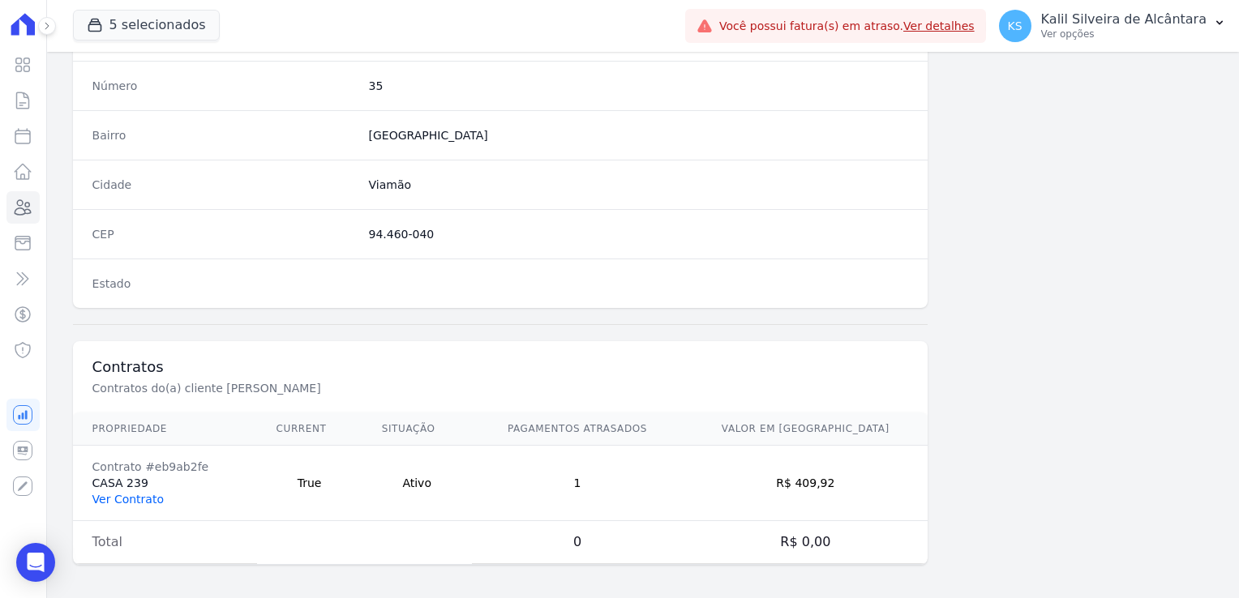
click at [130, 499] on link "Ver Contrato" at bounding box center [127, 499] width 71 height 13
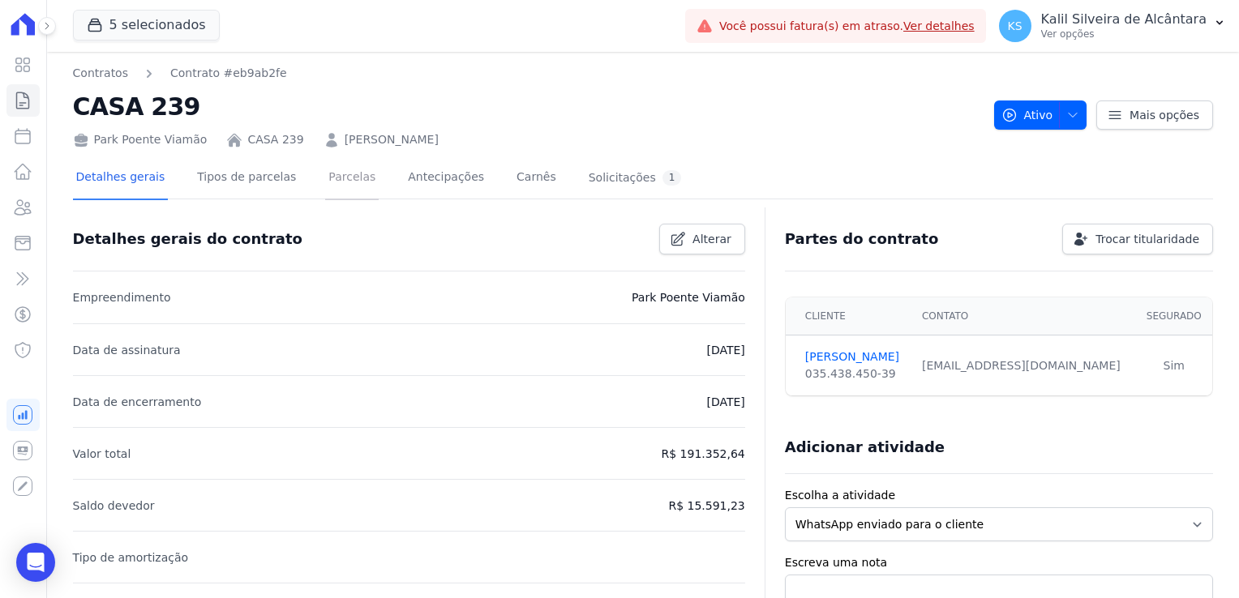
click at [325, 193] on link "Parcelas" at bounding box center [352, 178] width 54 height 43
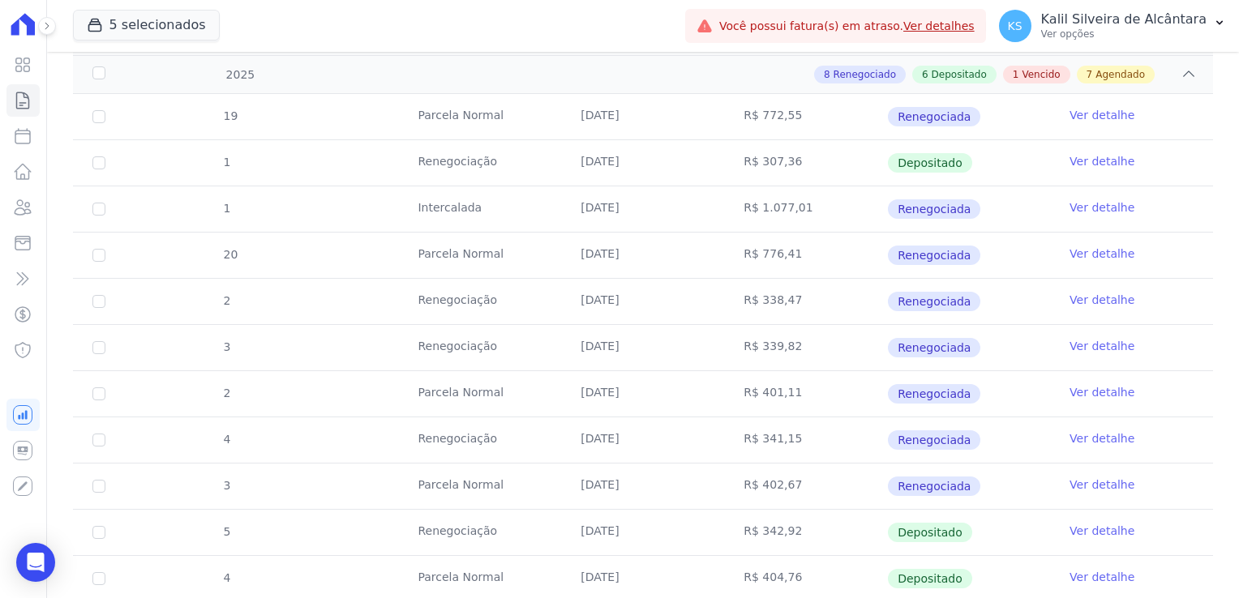
scroll to position [649, 0]
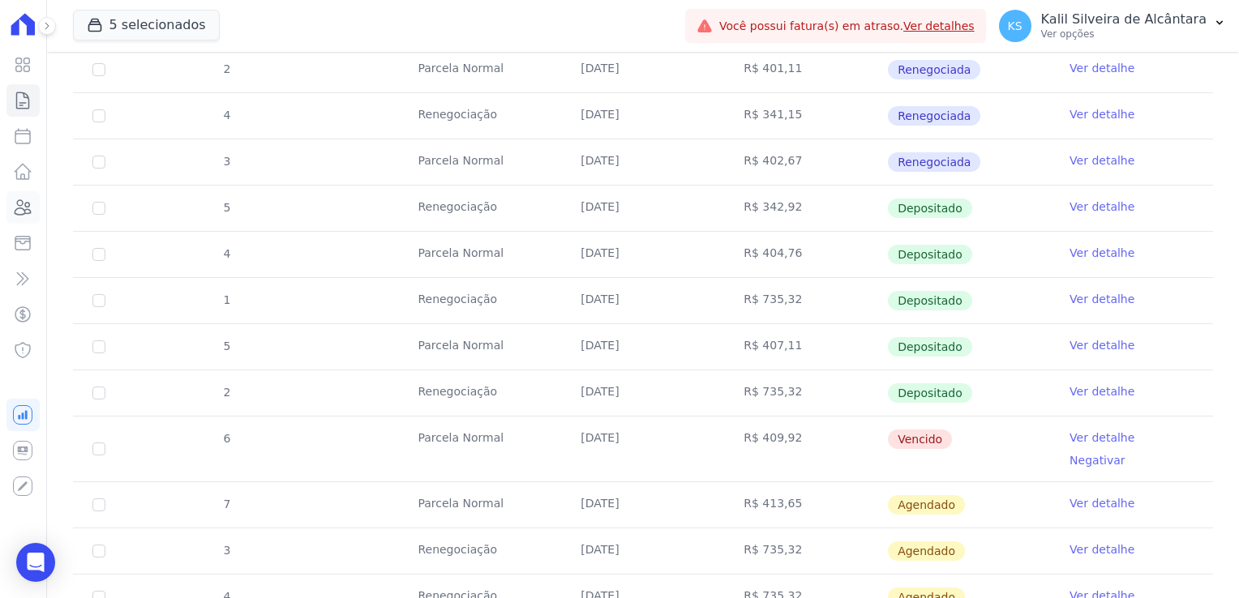
click at [20, 212] on icon at bounding box center [22, 207] width 19 height 19
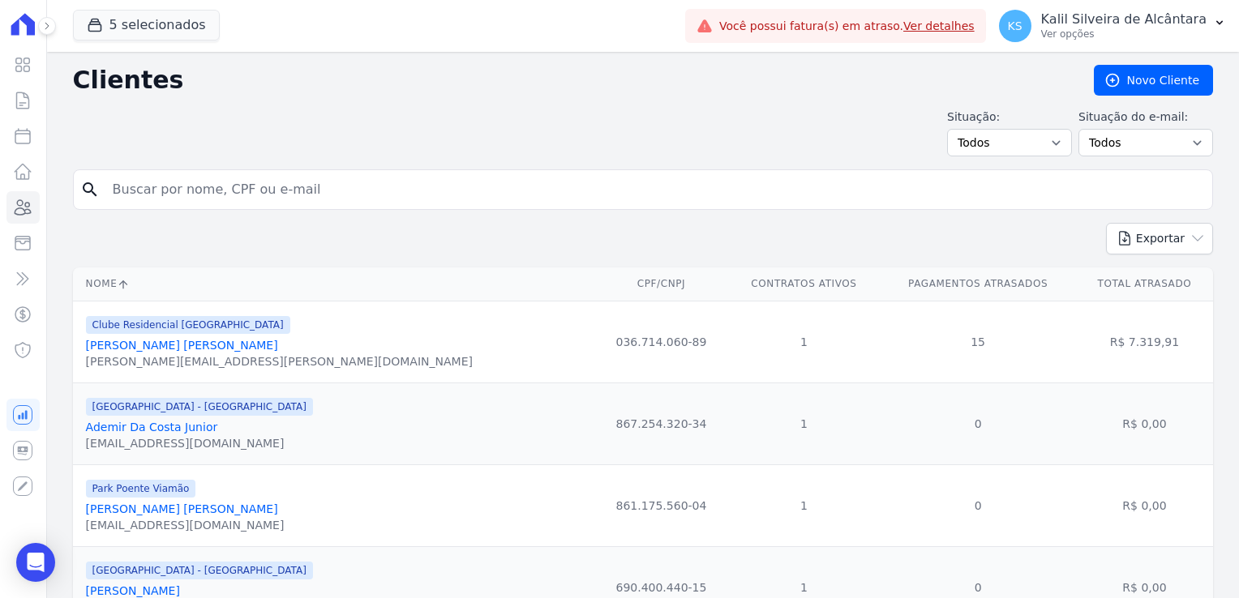
click at [276, 199] on input "search" at bounding box center [654, 189] width 1103 height 32
type input "kellen"
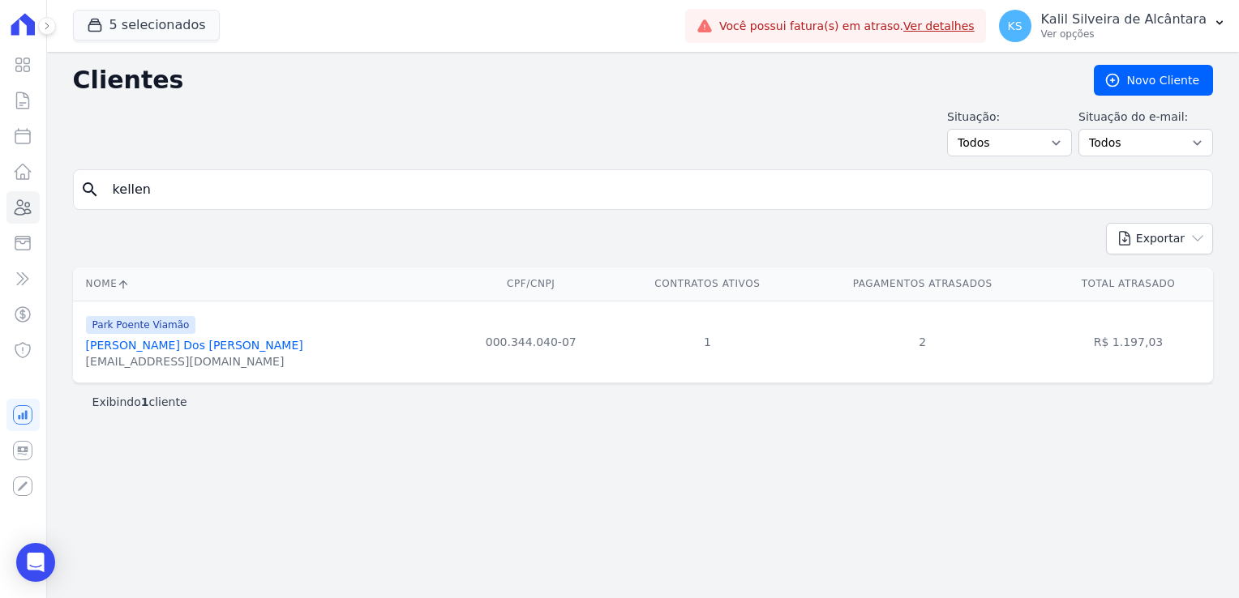
click at [203, 344] on link "[PERSON_NAME] Dos [PERSON_NAME]" at bounding box center [194, 345] width 217 height 13
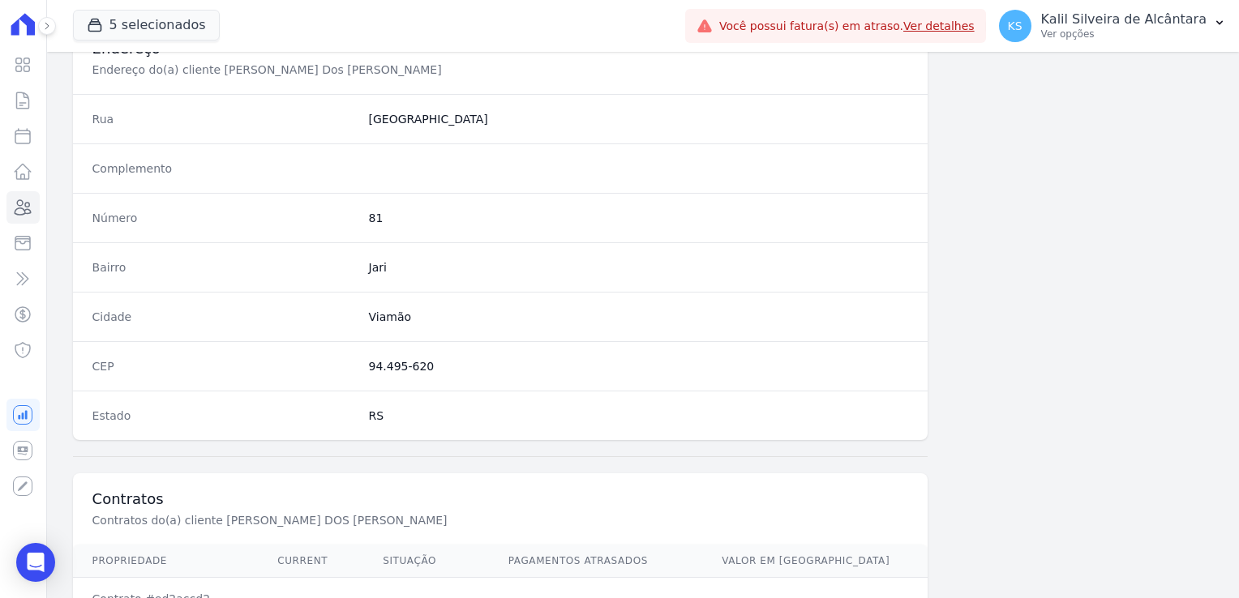
scroll to position [913, 0]
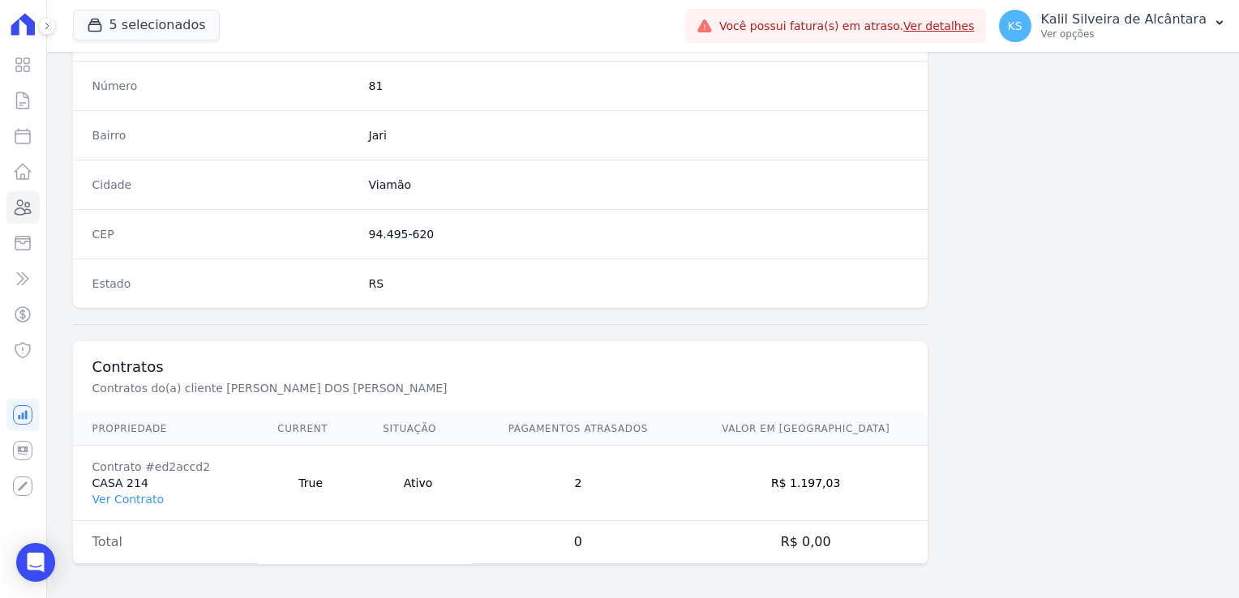
click at [125, 503] on td "Contrato #ed2accd2 CASA 214 Ver Contrato" at bounding box center [166, 483] width 186 height 75
click at [126, 498] on link "Ver Contrato" at bounding box center [127, 499] width 71 height 13
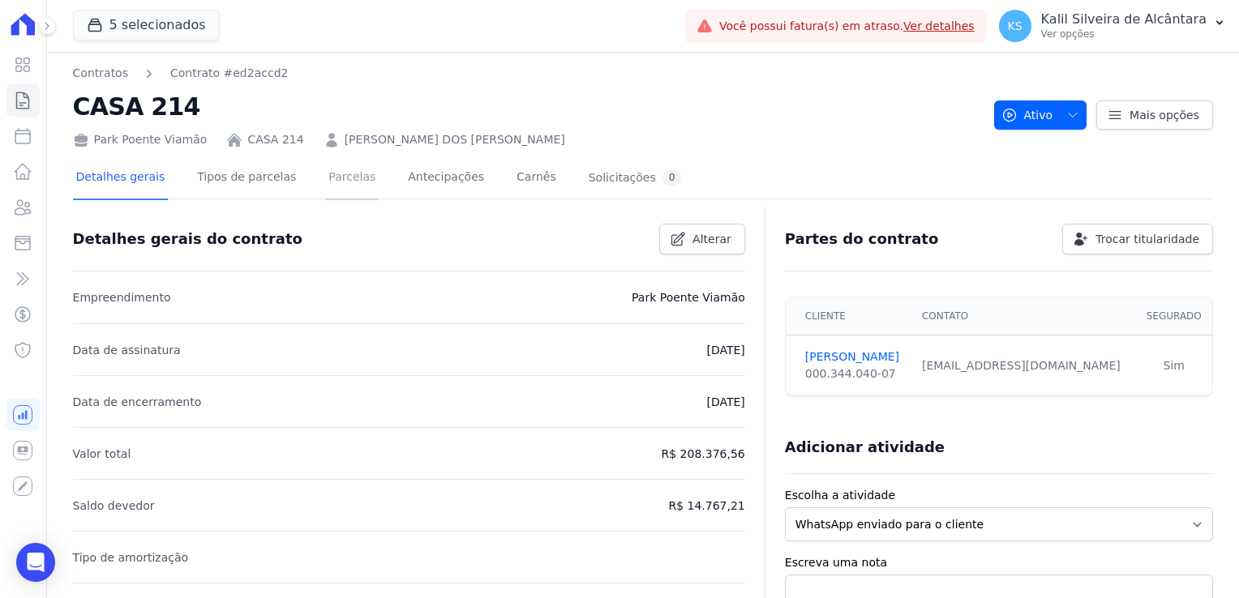
click at [331, 196] on link "Parcelas" at bounding box center [352, 178] width 54 height 43
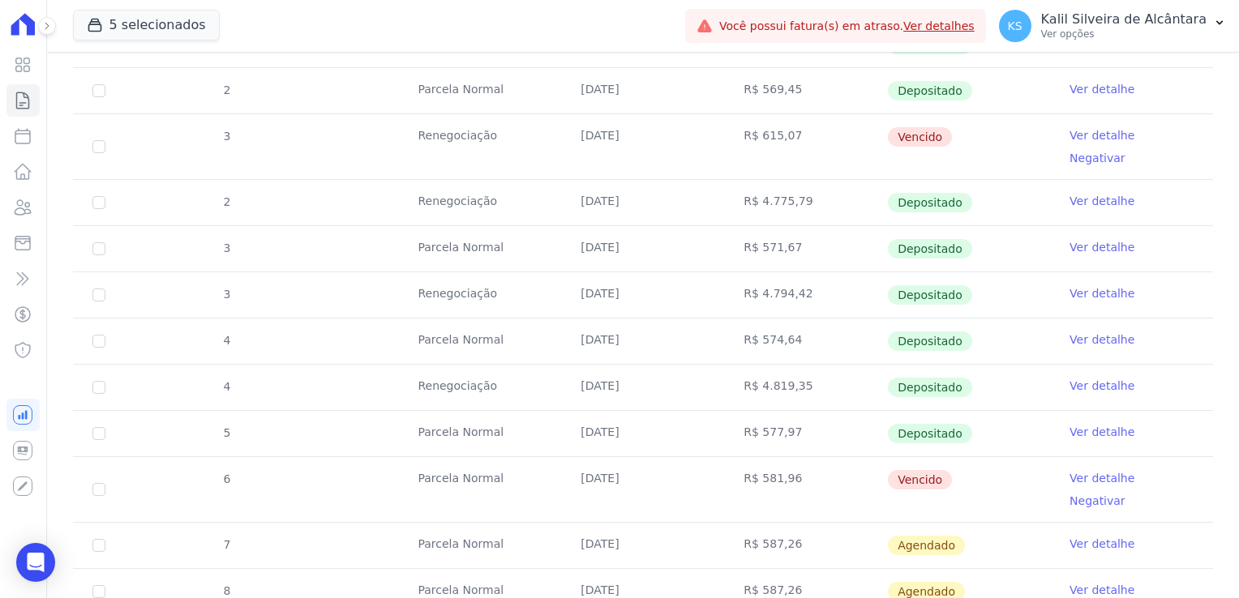
scroll to position [747, 0]
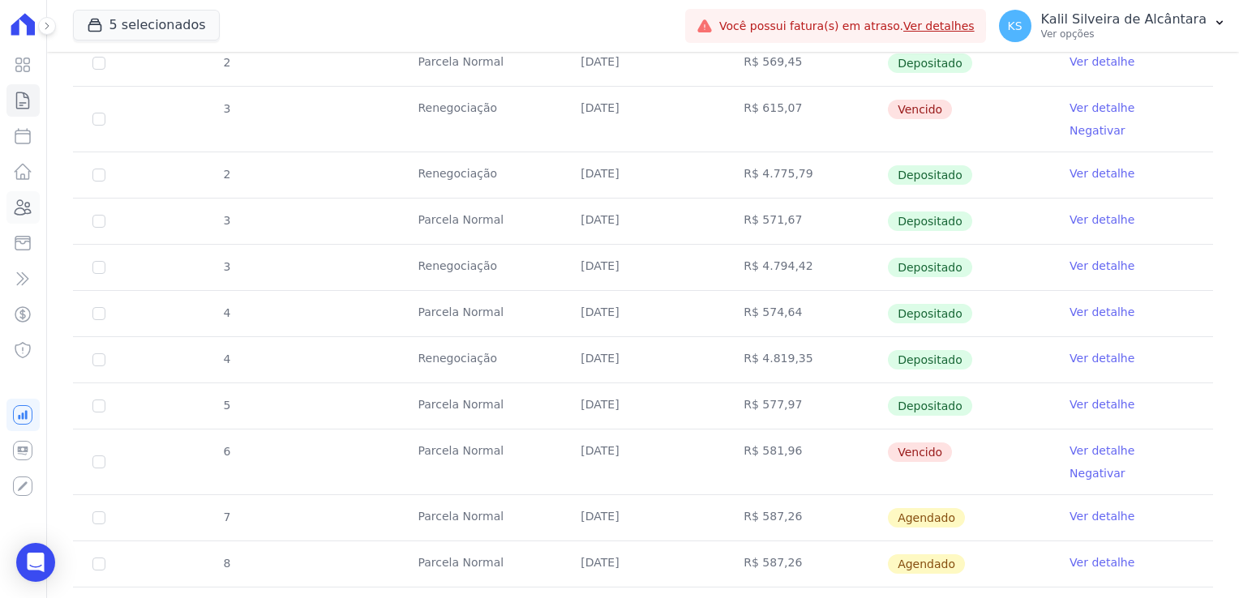
click at [19, 214] on icon at bounding box center [23, 207] width 16 height 15
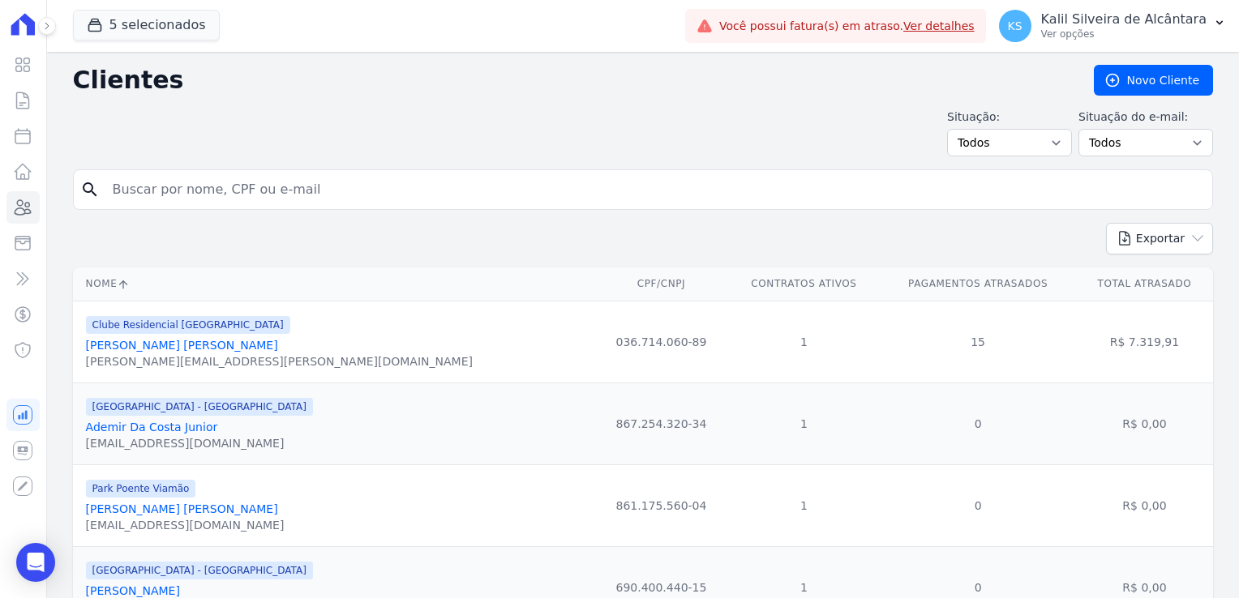
drag, startPoint x: 186, startPoint y: 208, endPoint x: 211, endPoint y: 196, distance: 27.6
click at [187, 208] on div "search" at bounding box center [643, 189] width 1140 height 41
click at [211, 196] on input "search" at bounding box center [654, 189] width 1103 height 32
type input "daiane di"
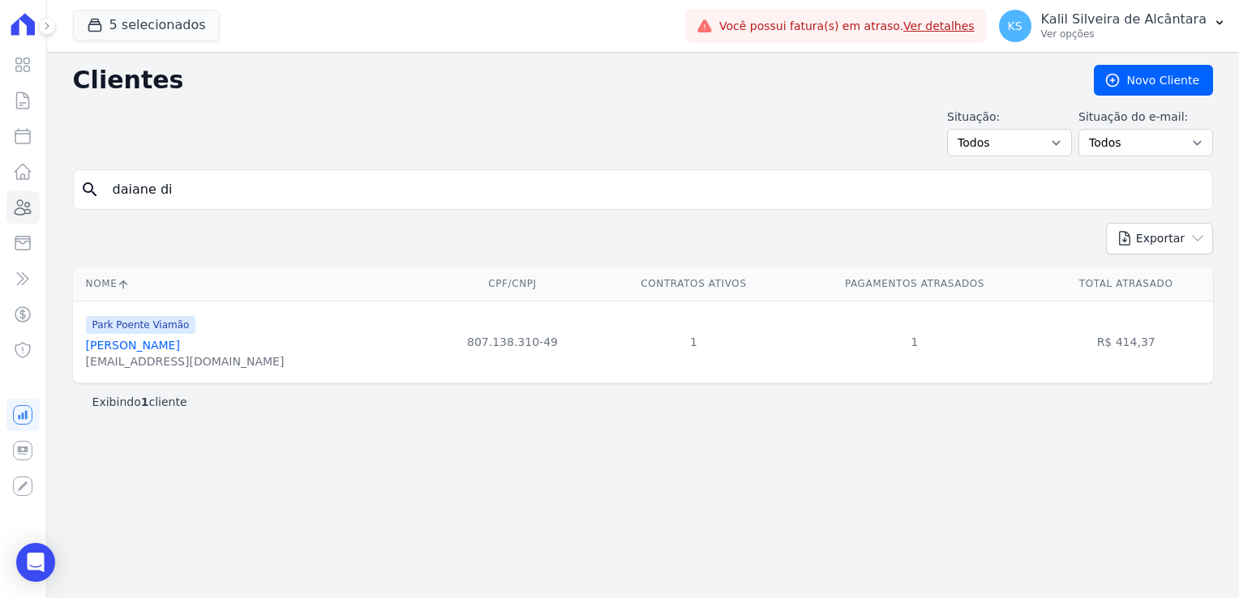
click at [172, 344] on link "[PERSON_NAME]" at bounding box center [133, 345] width 94 height 13
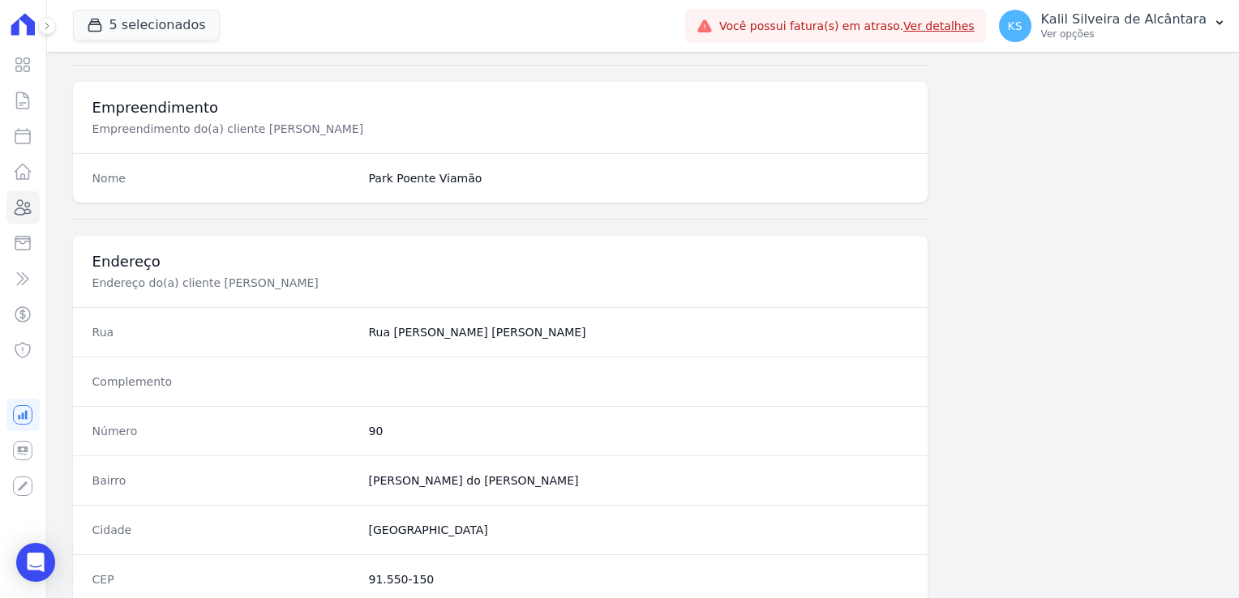
scroll to position [913, 0]
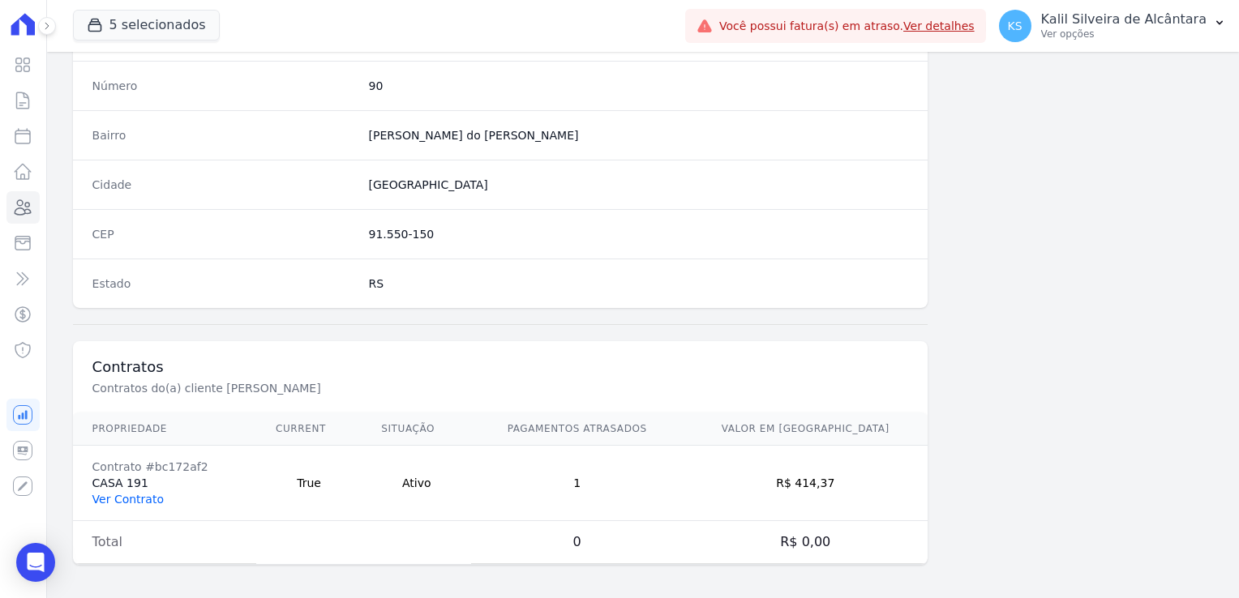
click at [113, 499] on link "Ver Contrato" at bounding box center [127, 499] width 71 height 13
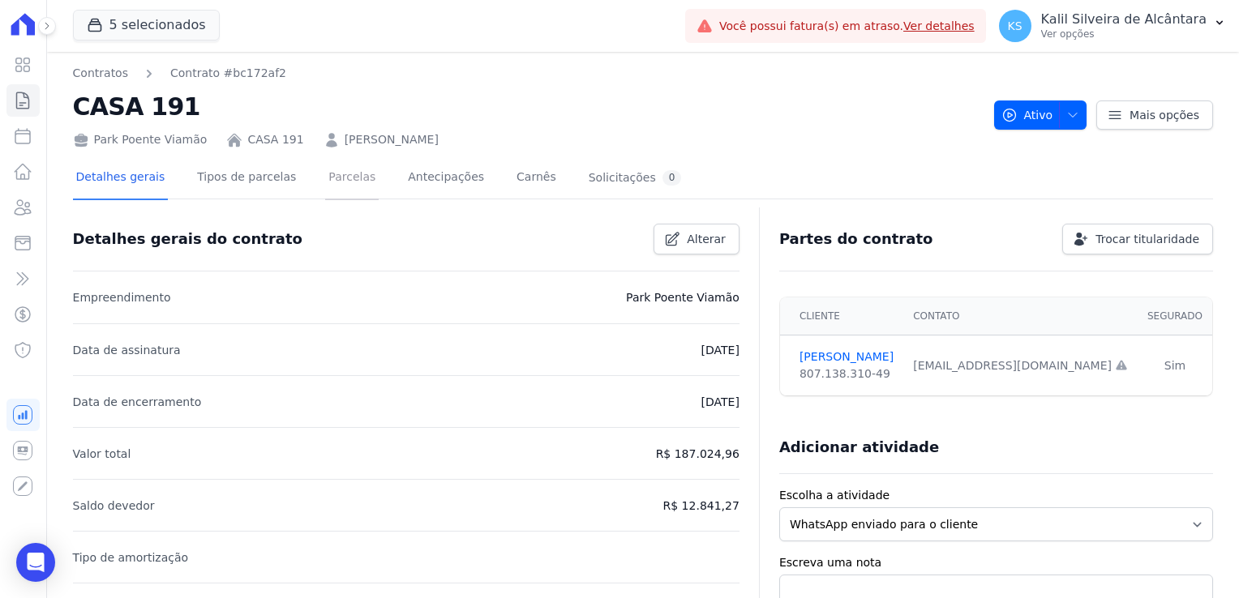
click at [325, 183] on link "Parcelas" at bounding box center [352, 178] width 54 height 43
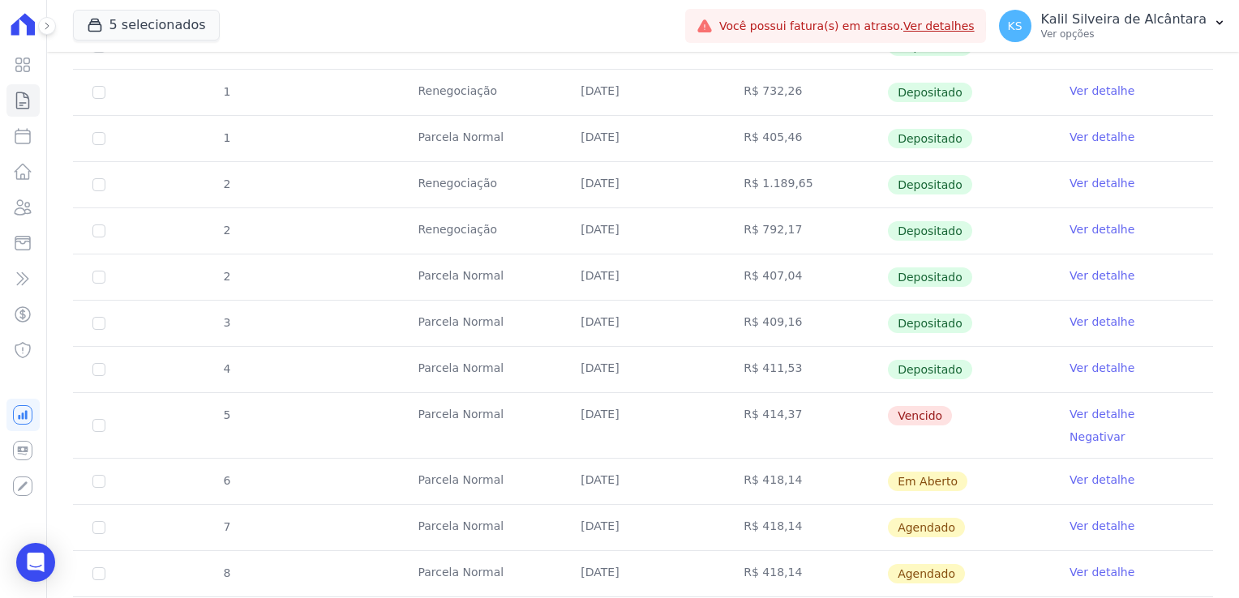
scroll to position [811, 0]
click at [19, 203] on icon at bounding box center [22, 207] width 19 height 19
